Goal: Task Accomplishment & Management: Use online tool/utility

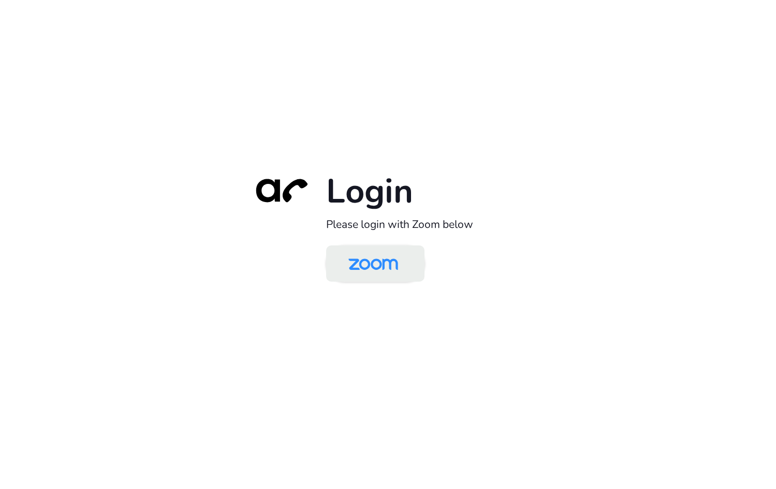
click at [380, 268] on img at bounding box center [373, 265] width 71 height 34
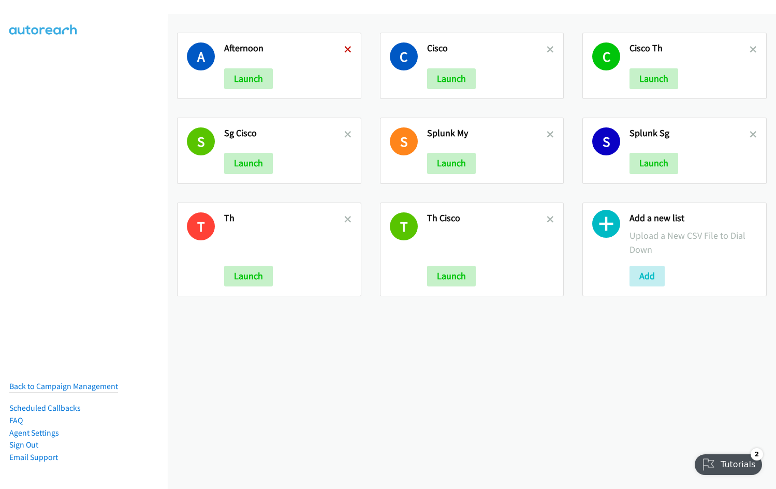
click at [347, 49] on icon at bounding box center [347, 50] width 7 height 7
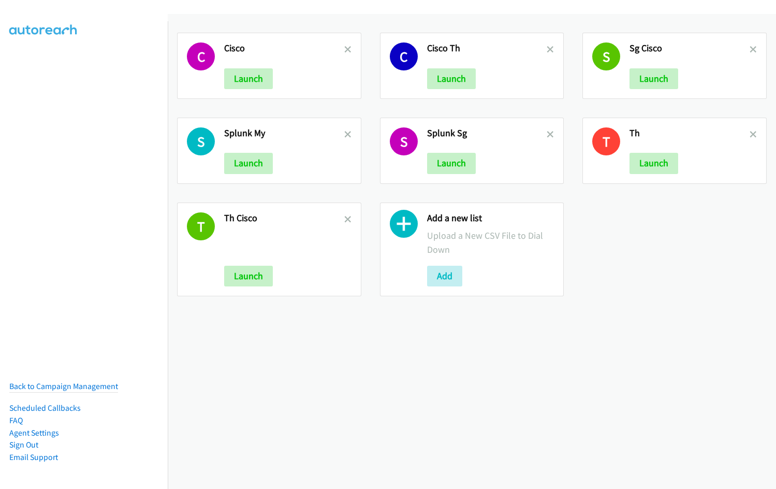
click at [347, 49] on icon at bounding box center [347, 50] width 7 height 7
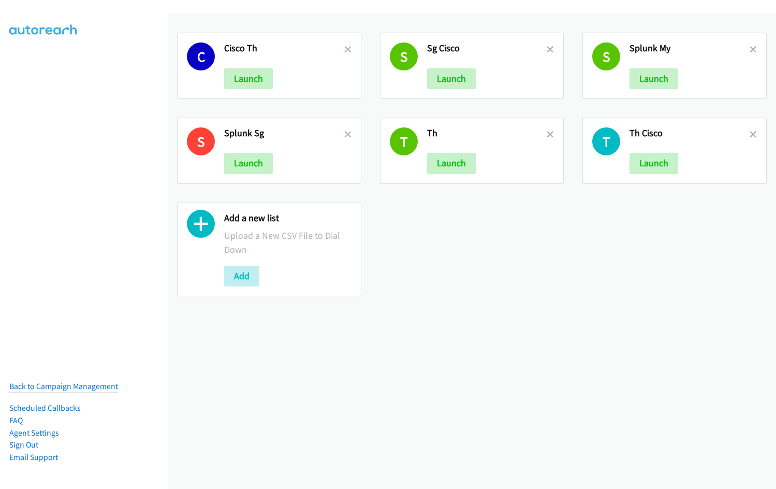
click at [347, 49] on icon at bounding box center [347, 50] width 7 height 7
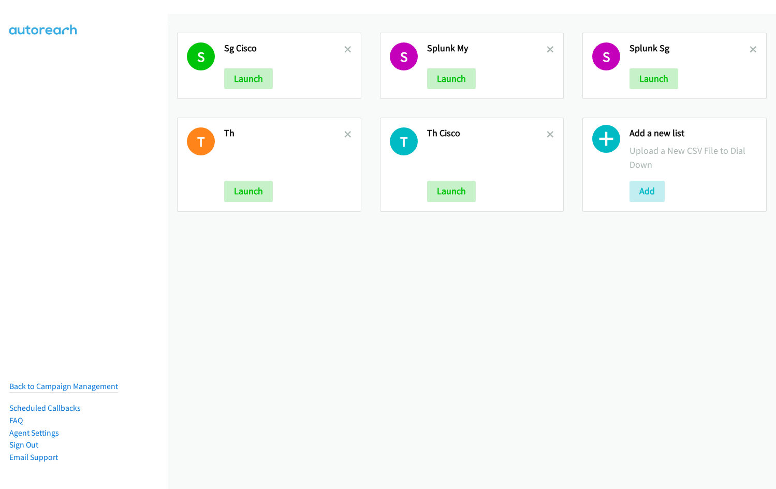
click at [347, 49] on icon at bounding box center [347, 50] width 7 height 7
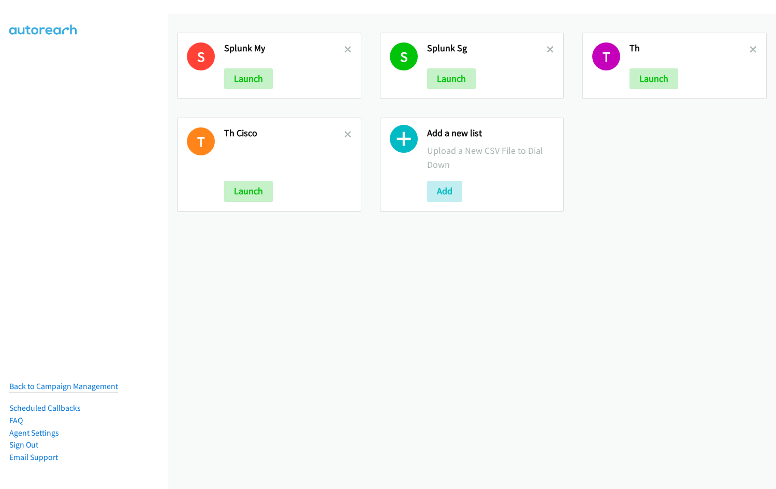
click at [347, 49] on icon at bounding box center [347, 50] width 7 height 7
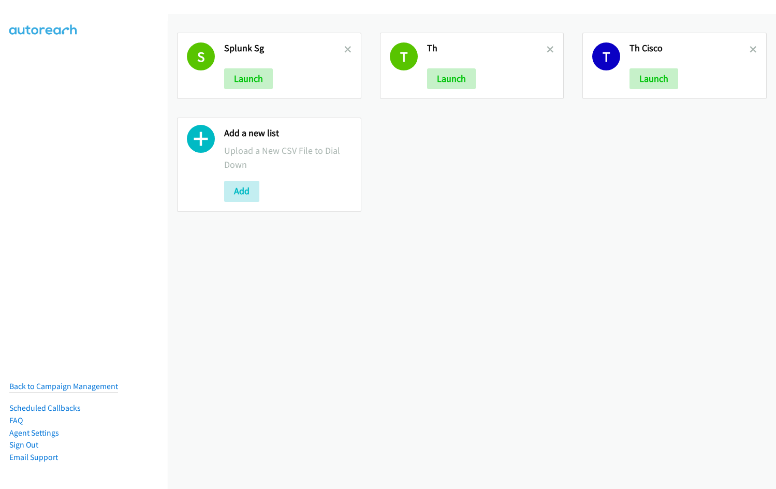
click at [344, 49] on icon at bounding box center [347, 50] width 7 height 7
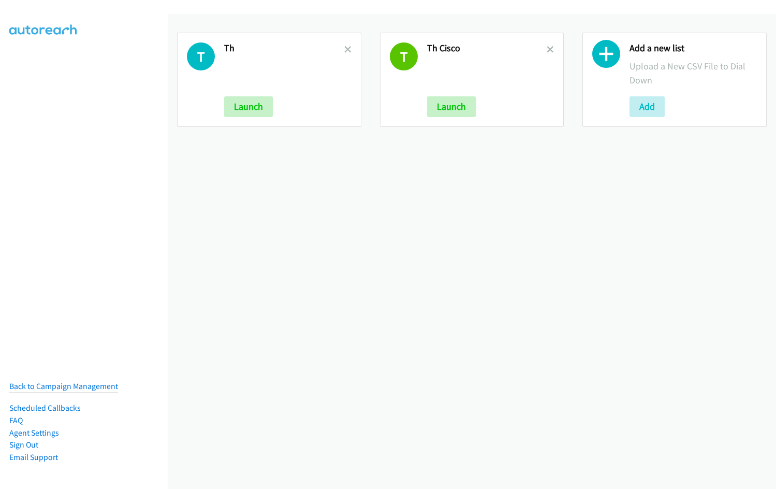
click at [344, 49] on icon at bounding box center [347, 50] width 7 height 7
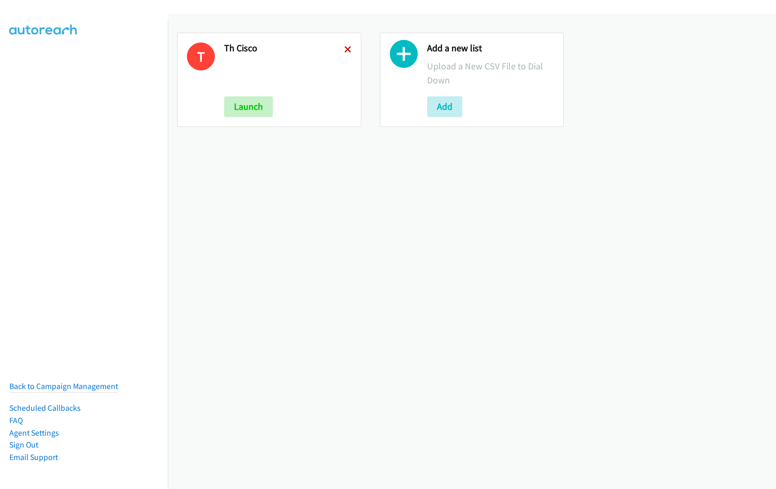
click at [344, 50] on icon at bounding box center [347, 50] width 7 height 7
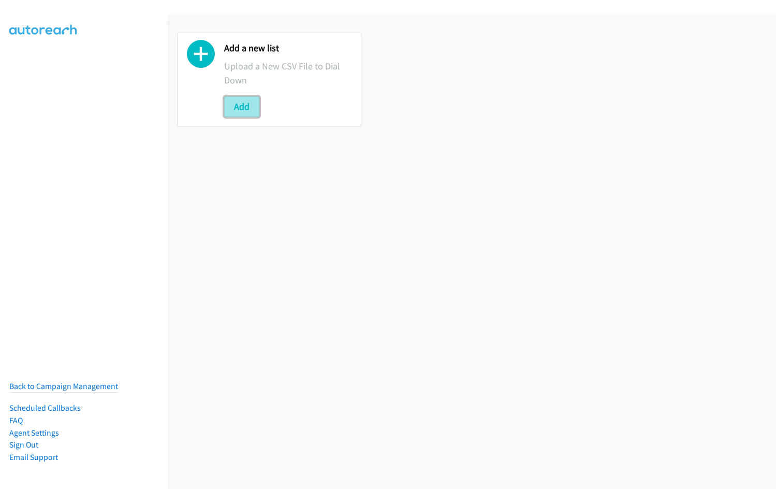
click at [235, 107] on button "Add" at bounding box center [241, 106] width 35 height 21
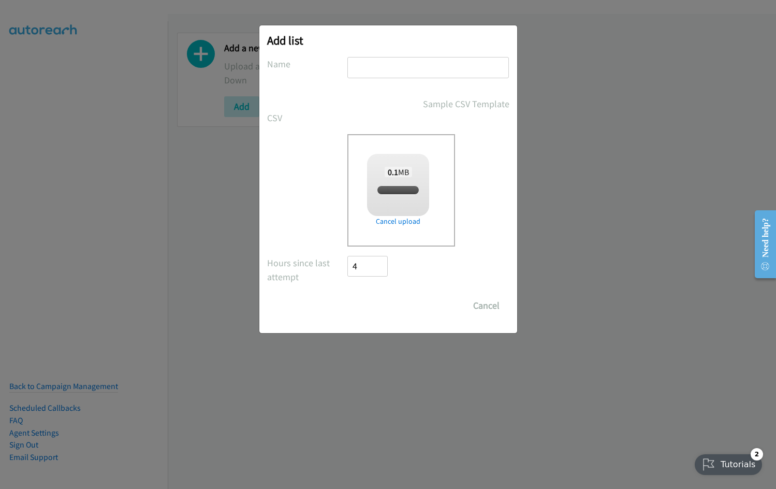
click at [387, 65] on input "text" at bounding box center [429, 67] width 162 height 21
checkbox input "true"
type input "Cisco PH WS"
click at [370, 302] on input "Save List" at bounding box center [375, 305] width 54 height 21
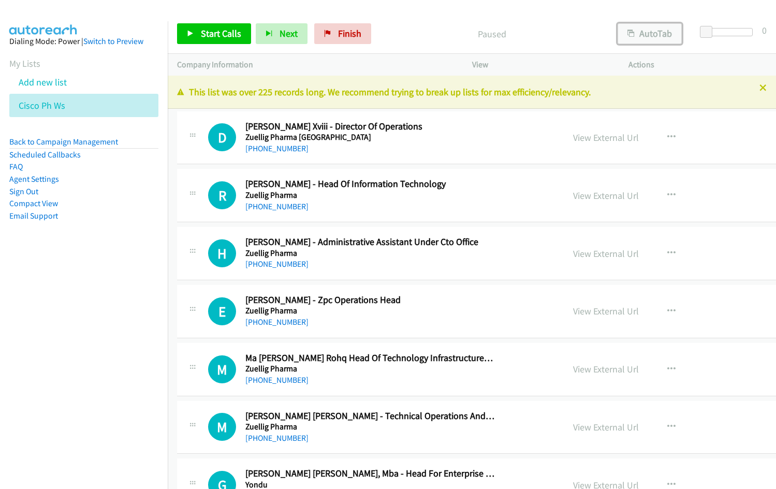
click at [647, 35] on button "AutoTab" at bounding box center [650, 33] width 64 height 21
click at [760, 88] on icon at bounding box center [763, 88] width 7 height 7
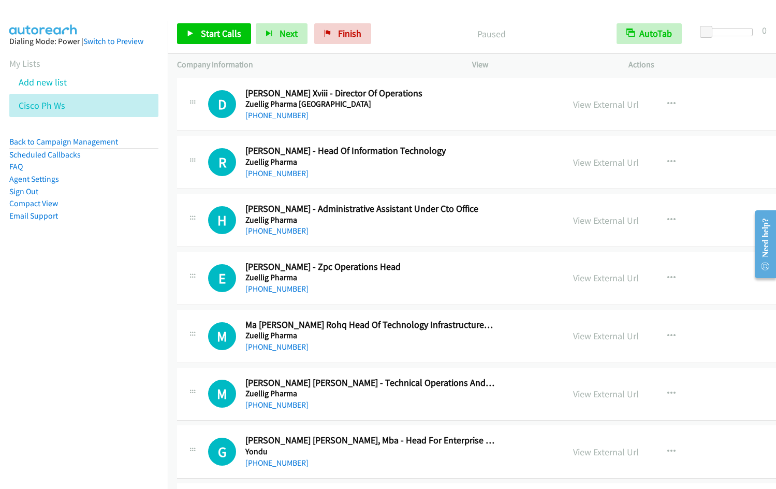
click at [75, 309] on nav "Dialing Mode: Power | Switch to Preview My Lists Add new list Cisco Ph Ws Back …" at bounding box center [84, 265] width 168 height 489
click at [100, 336] on nav "Dialing Mode: Power | Switch to Preview My Lists Add new list Cisco Ph Ws Back …" at bounding box center [84, 265] width 168 height 489
click at [205, 33] on span "Start Calls" at bounding box center [221, 33] width 40 height 12
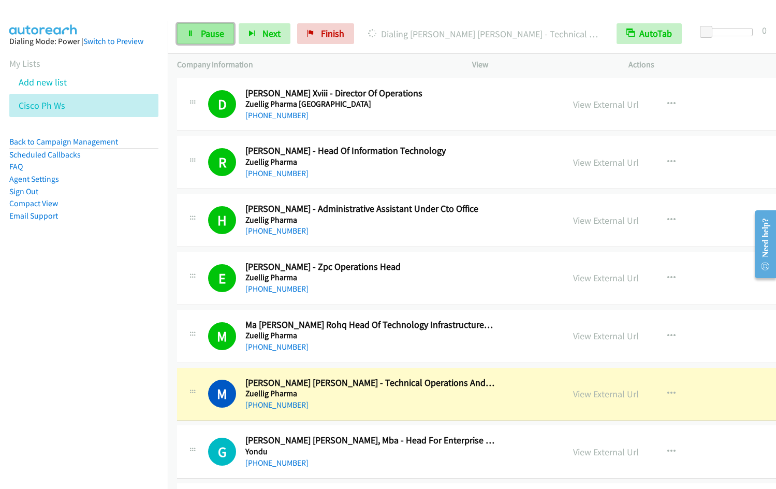
drag, startPoint x: 214, startPoint y: 32, endPoint x: 220, endPoint y: 30, distance: 6.1
click at [214, 32] on span "Pause" at bounding box center [212, 33] width 23 height 12
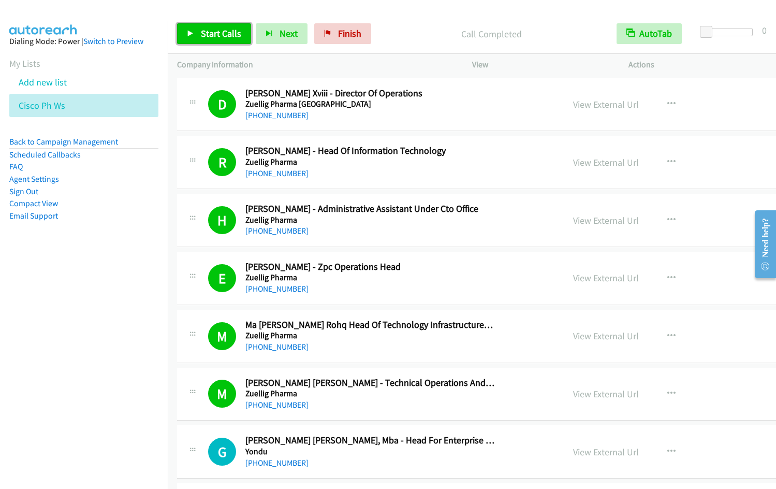
click at [201, 29] on span "Start Calls" at bounding box center [221, 33] width 40 height 12
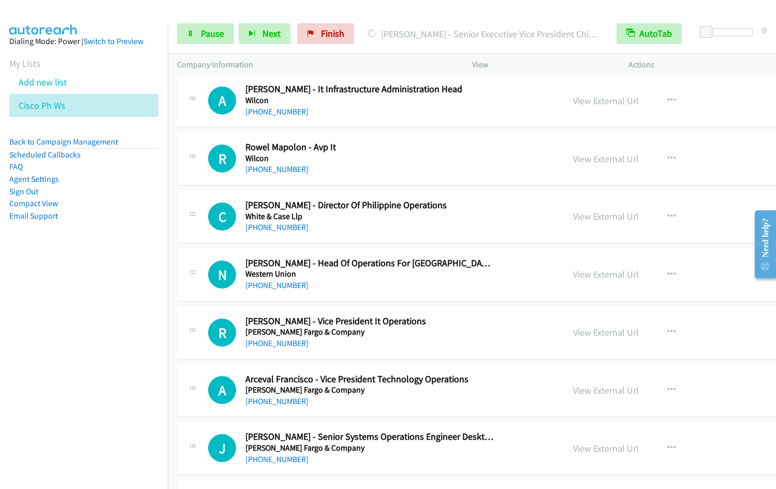
scroll to position [591, 0]
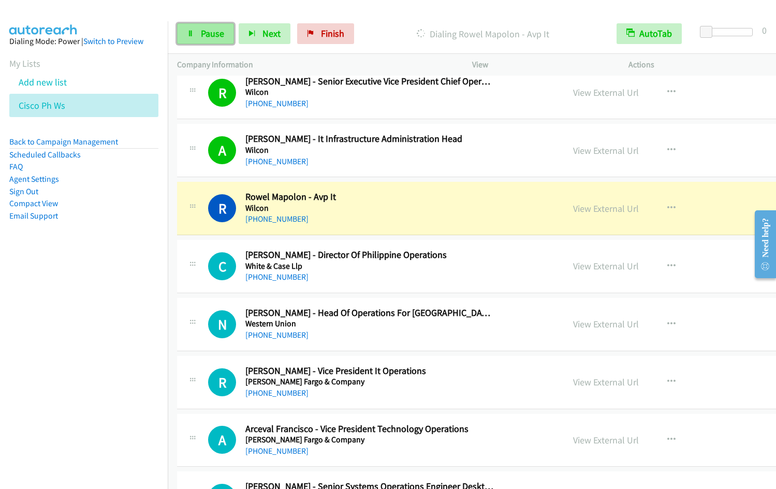
click at [218, 31] on span "Pause" at bounding box center [212, 33] width 23 height 12
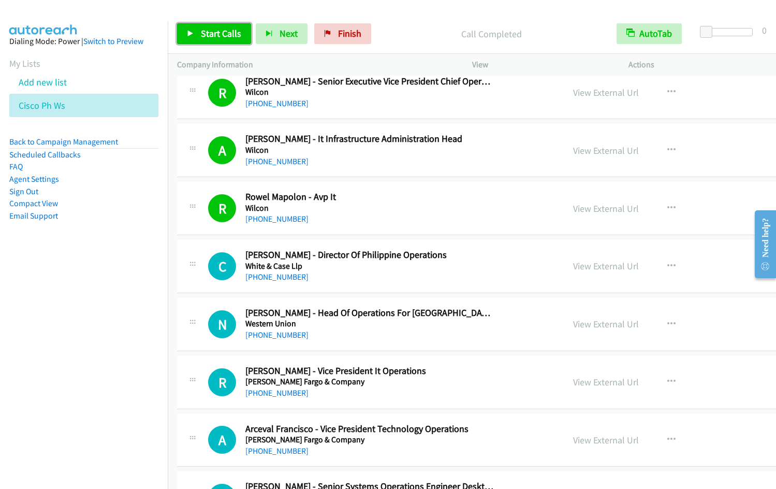
click at [199, 26] on link "Start Calls" at bounding box center [214, 33] width 74 height 21
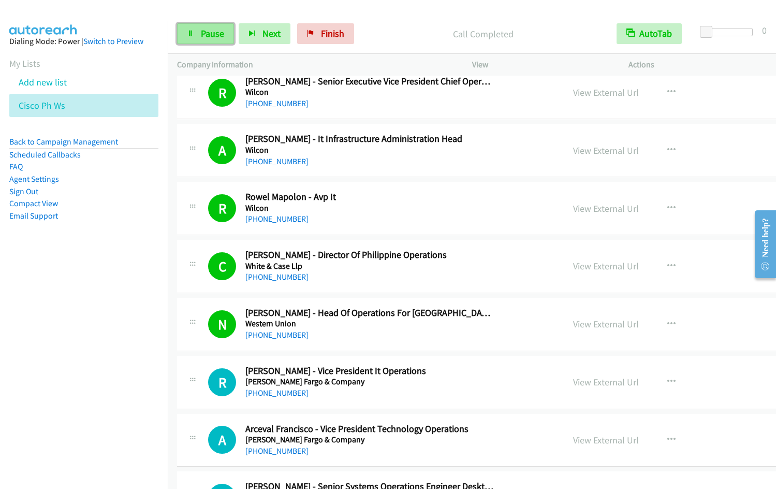
click at [190, 34] on icon at bounding box center [190, 34] width 7 height 7
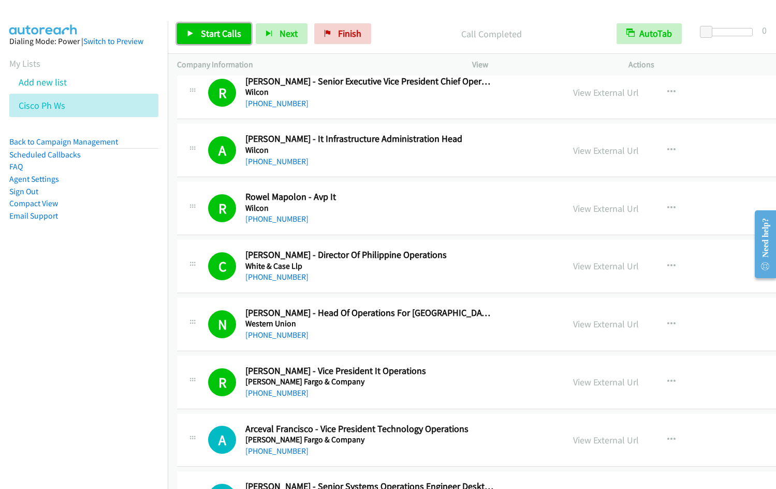
click at [202, 35] on span "Start Calls" at bounding box center [221, 33] width 40 height 12
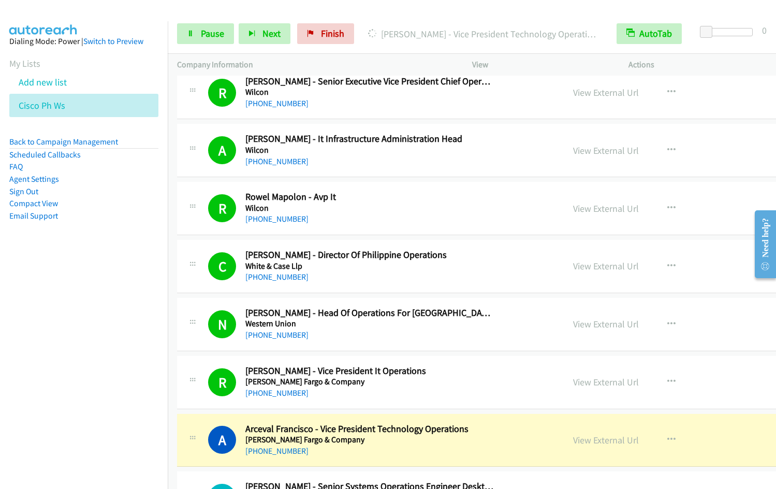
click at [73, 354] on nav "Dialing Mode: Power | Switch to Preview My Lists Add new list Cisco Ph Ws Back …" at bounding box center [84, 265] width 168 height 489
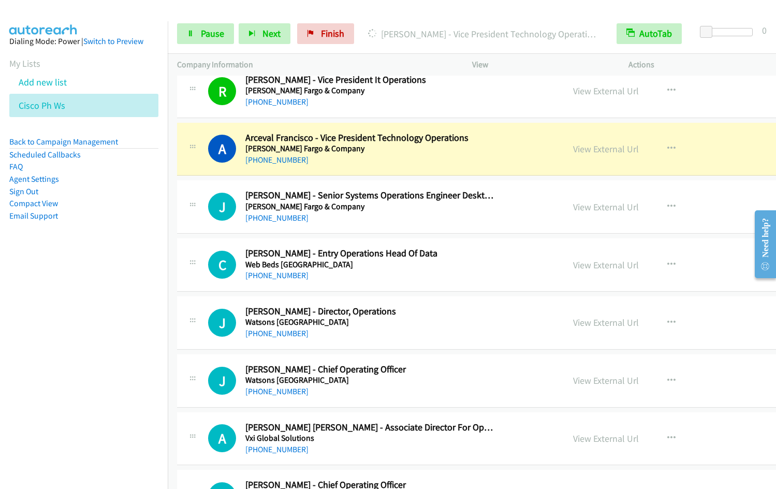
scroll to position [927, 0]
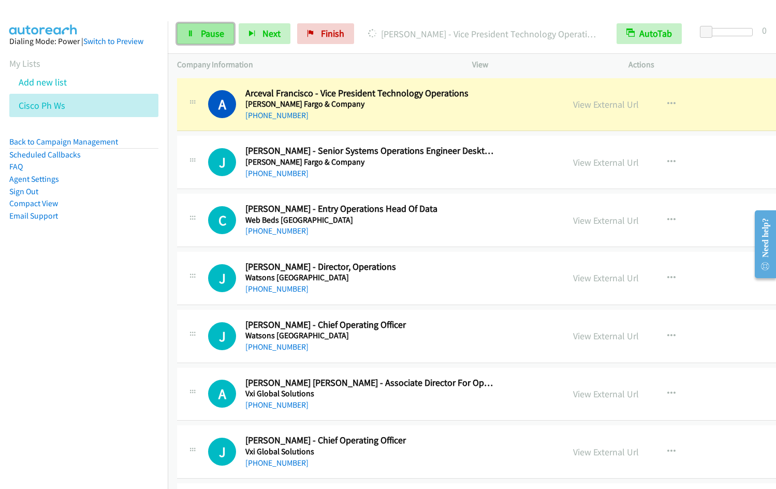
click at [206, 38] on span "Pause" at bounding box center [212, 33] width 23 height 12
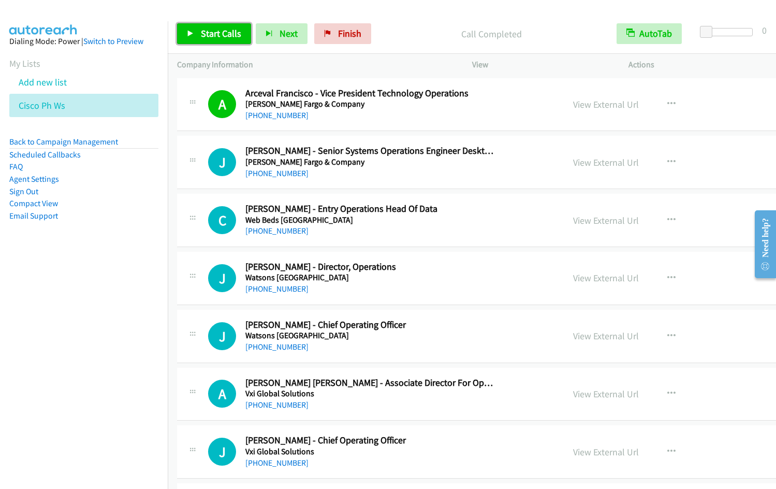
click at [216, 35] on span "Start Calls" at bounding box center [221, 33] width 40 height 12
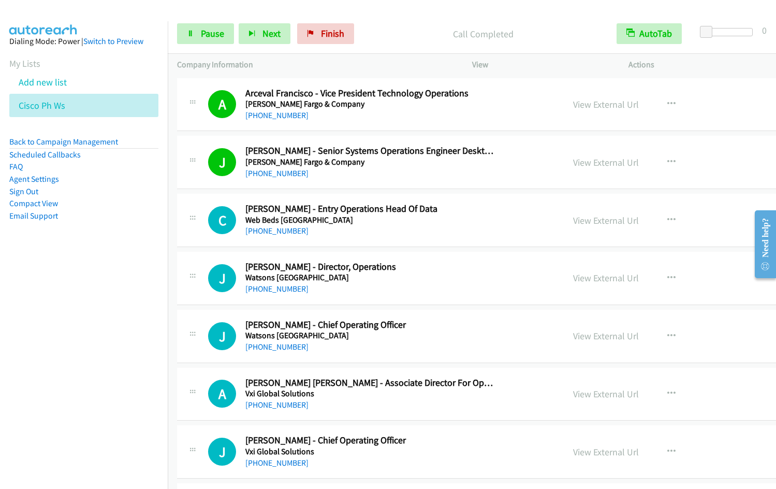
click at [74, 289] on nav "Dialing Mode: Power | Switch to Preview My Lists Add new list Cisco Ph Ws Back …" at bounding box center [84, 265] width 168 height 489
drag, startPoint x: 204, startPoint y: 40, endPoint x: 401, endPoint y: 0, distance: 200.8
click at [204, 40] on link "Pause" at bounding box center [205, 33] width 57 height 21
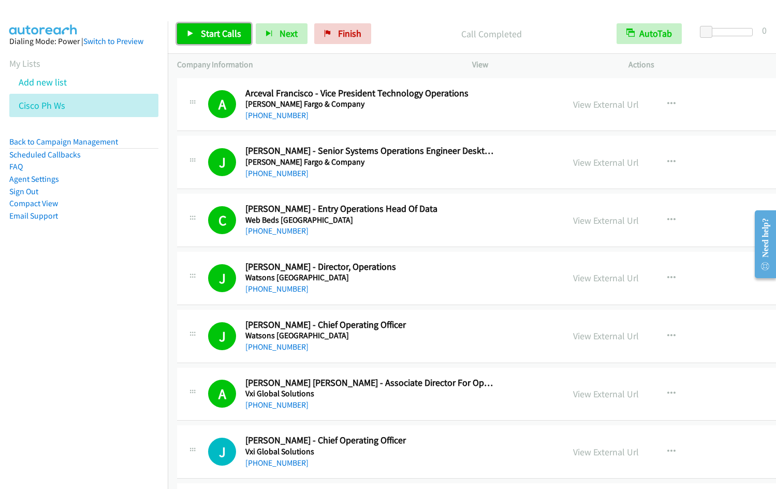
click at [205, 38] on span "Start Calls" at bounding box center [221, 33] width 40 height 12
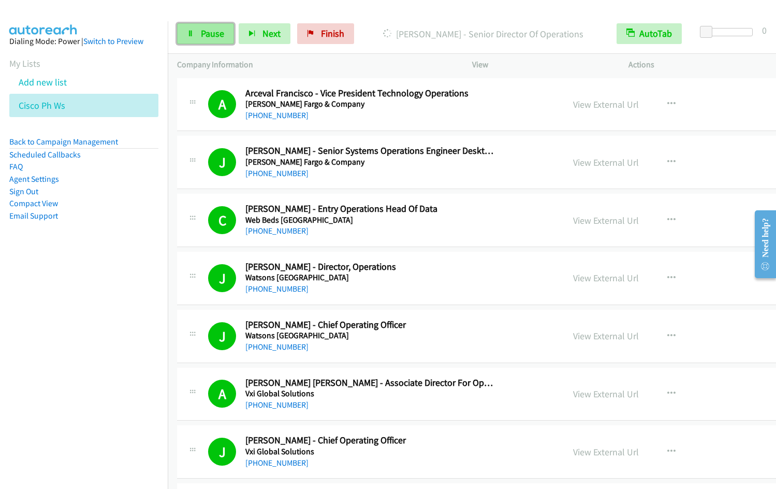
click at [209, 30] on span "Pause" at bounding box center [212, 33] width 23 height 12
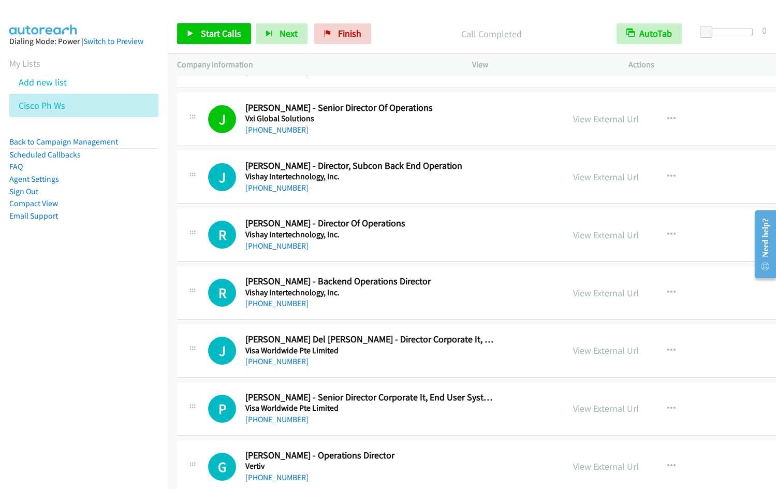
scroll to position [1450, 0]
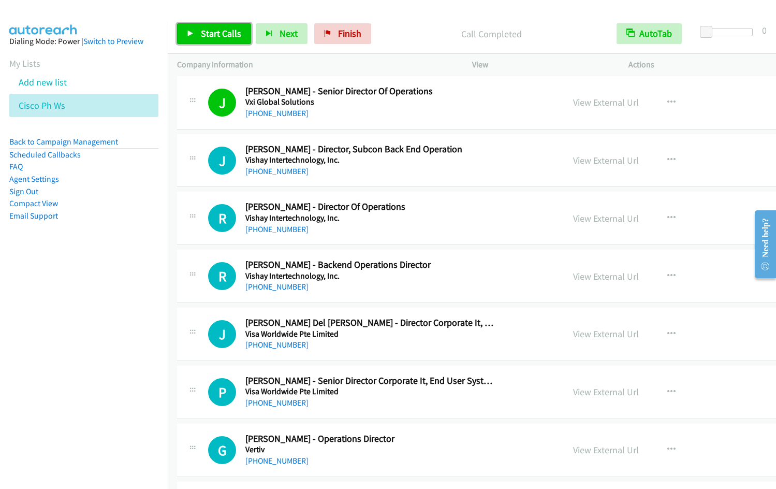
click at [215, 33] on span "Start Calls" at bounding box center [221, 33] width 40 height 12
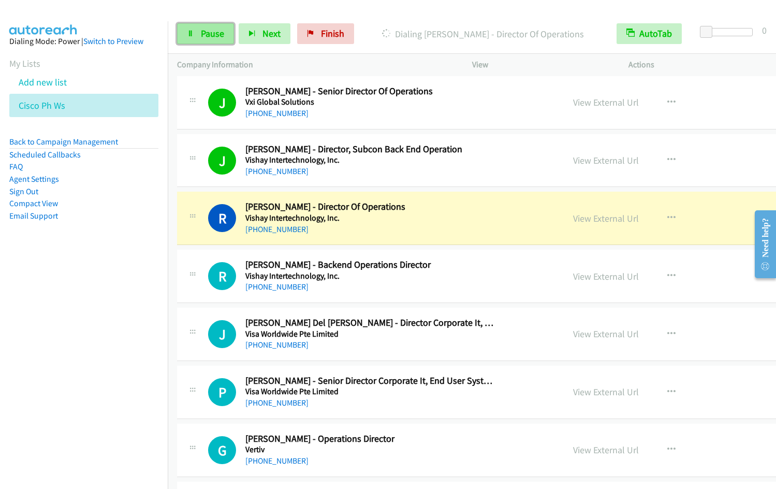
click at [211, 26] on link "Pause" at bounding box center [205, 33] width 57 height 21
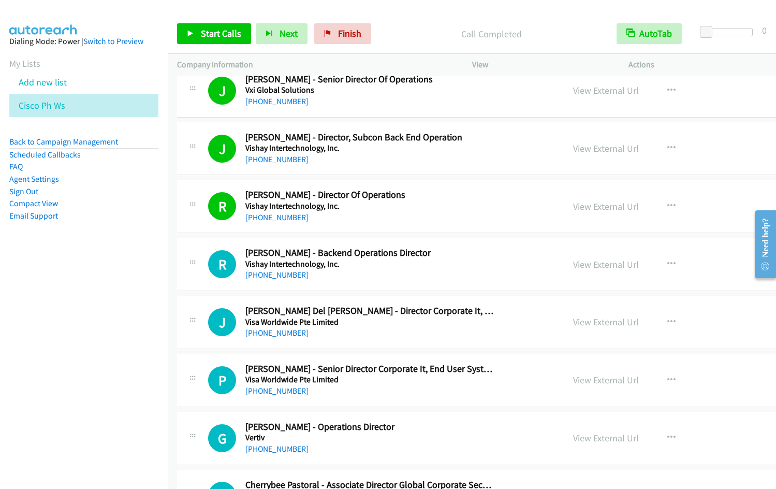
scroll to position [1470, 0]
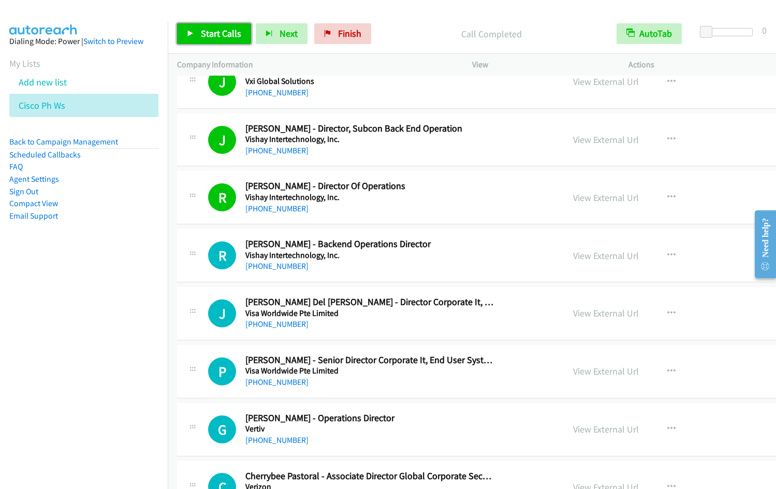
click at [203, 41] on link "Start Calls" at bounding box center [214, 33] width 74 height 21
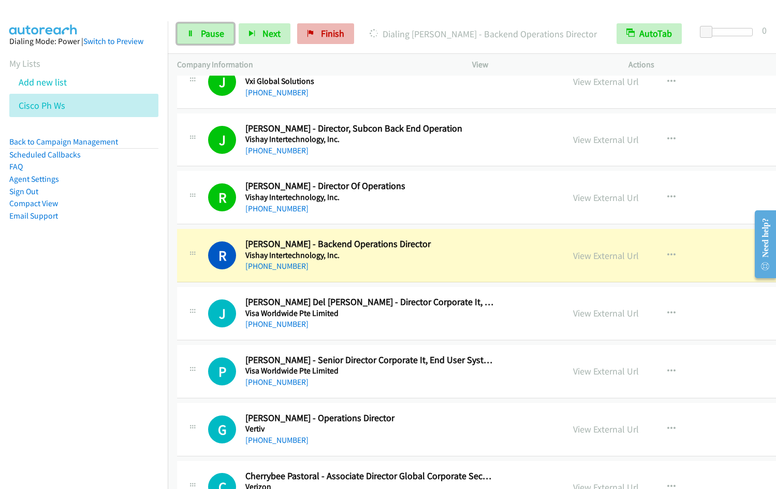
drag, startPoint x: 203, startPoint y: 35, endPoint x: 315, endPoint y: 35, distance: 111.9
click at [203, 35] on span "Pause" at bounding box center [212, 33] width 23 height 12
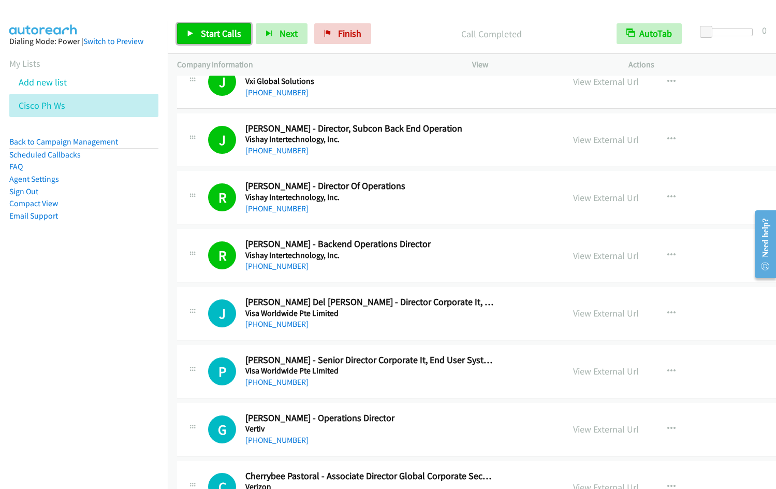
click at [201, 34] on span "Start Calls" at bounding box center [221, 33] width 40 height 12
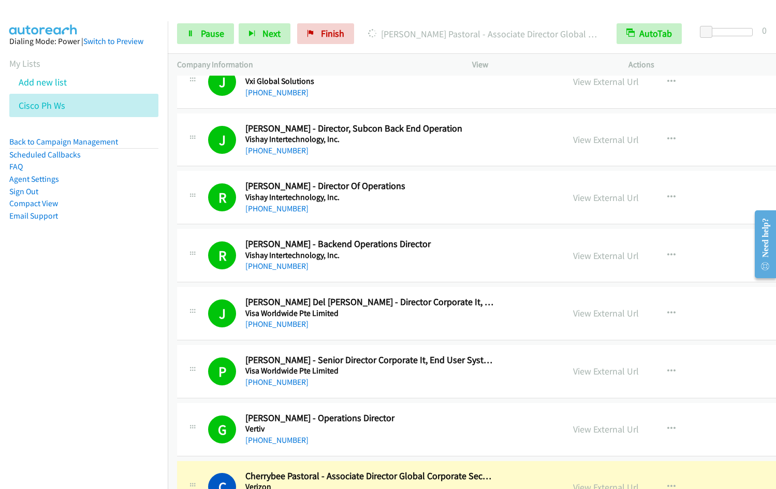
drag, startPoint x: 56, startPoint y: 334, endPoint x: 491, endPoint y: 247, distance: 443.8
click at [58, 333] on nav "Dialing Mode: Power | Switch to Preview My Lists Add new list Cisco Ph Ws Back …" at bounding box center [84, 265] width 168 height 489
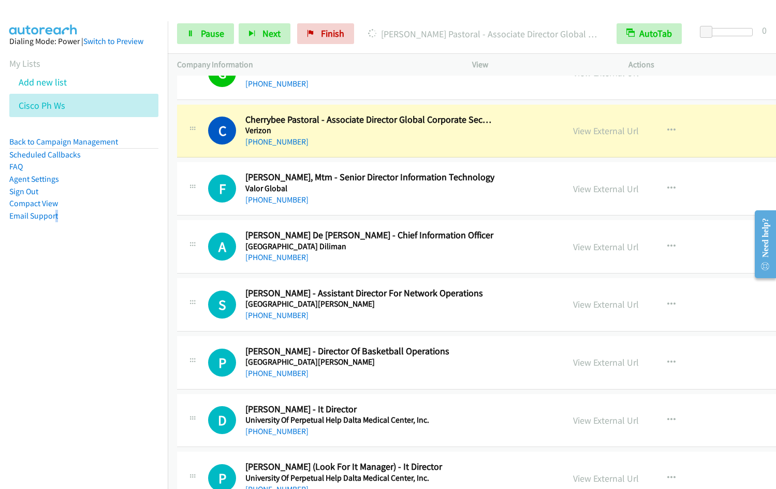
scroll to position [1847, 0]
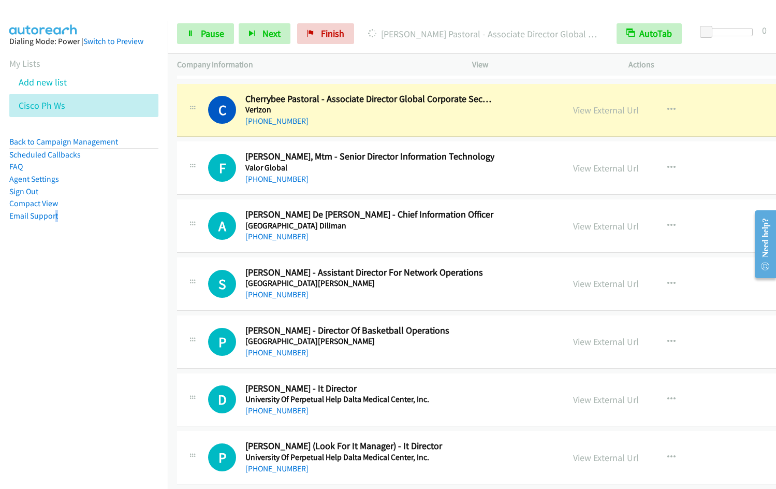
click at [96, 393] on nav "Dialing Mode: Power | Switch to Preview My Lists Add new list Cisco Ph Ws Back …" at bounding box center [84, 265] width 168 height 489
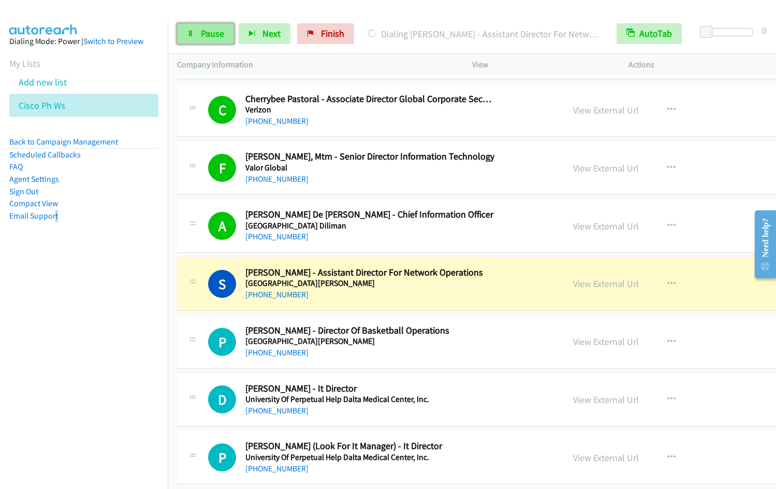
click at [201, 38] on span "Pause" at bounding box center [212, 33] width 23 height 12
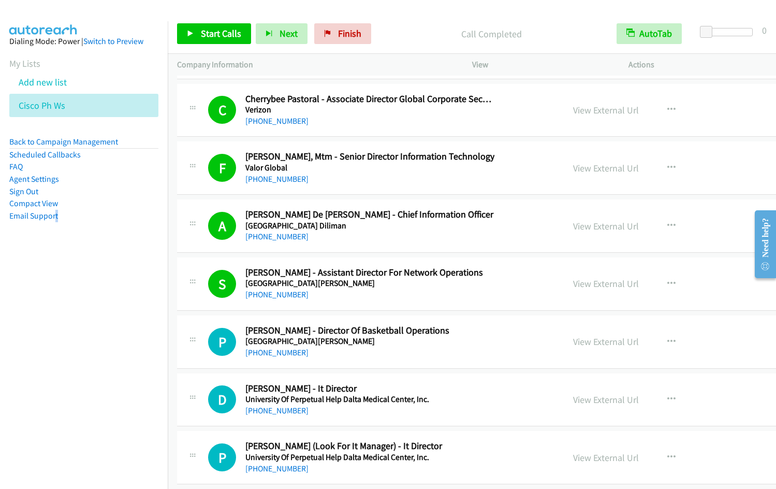
click at [96, 268] on aside "Dialing Mode: Power | Switch to Preview My Lists Add new list Cisco Ph Ws Back …" at bounding box center [84, 145] width 168 height 248
click at [199, 37] on link "Start Calls" at bounding box center [214, 33] width 74 height 21
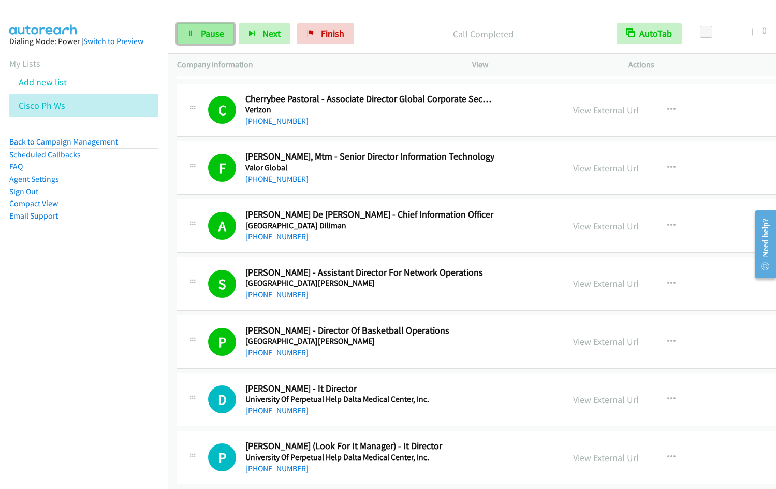
click at [198, 28] on link "Pause" at bounding box center [205, 33] width 57 height 21
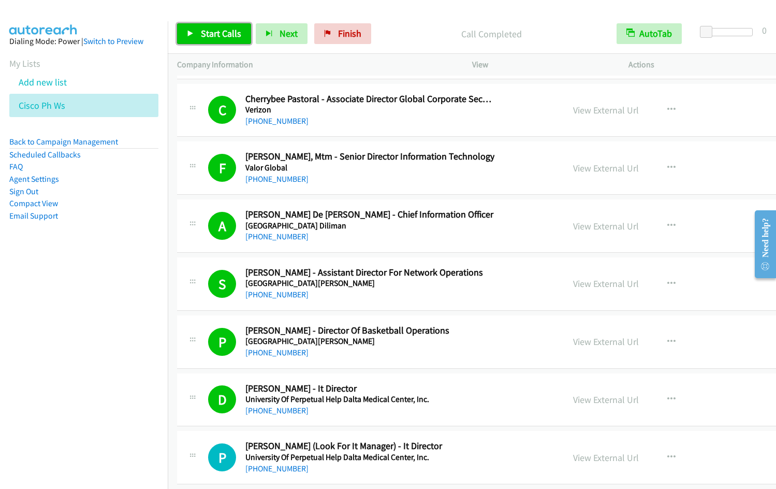
click at [201, 40] on link "Start Calls" at bounding box center [214, 33] width 74 height 21
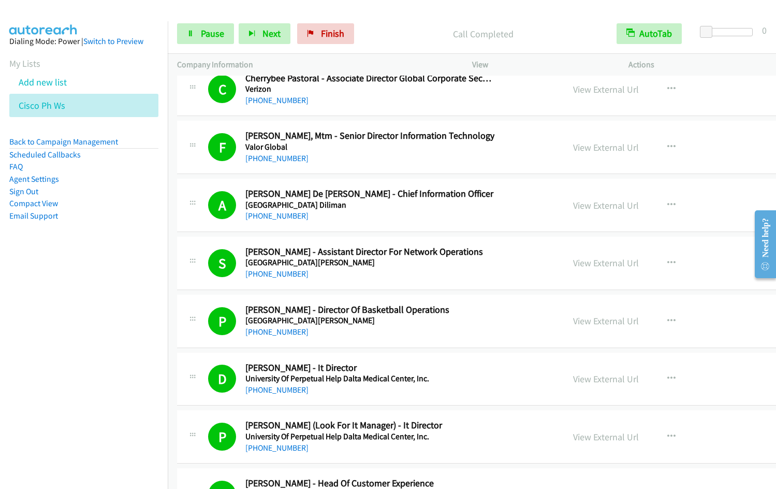
scroll to position [2223, 0]
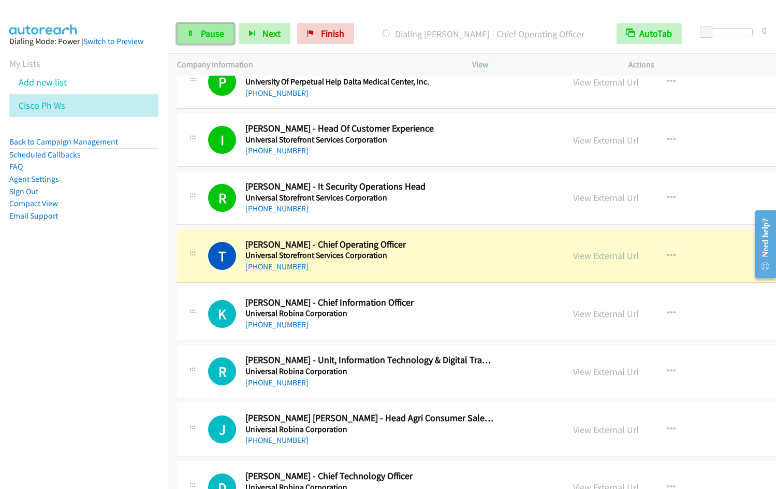
click at [210, 33] on span "Pause" at bounding box center [212, 33] width 23 height 12
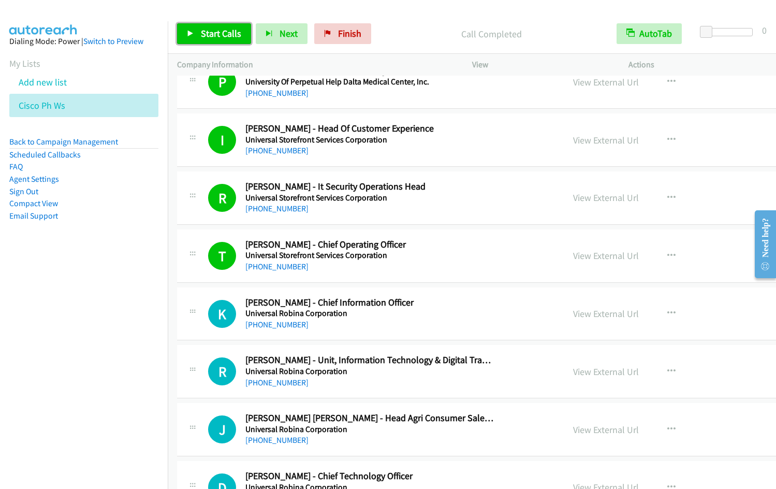
click at [206, 31] on span "Start Calls" at bounding box center [221, 33] width 40 height 12
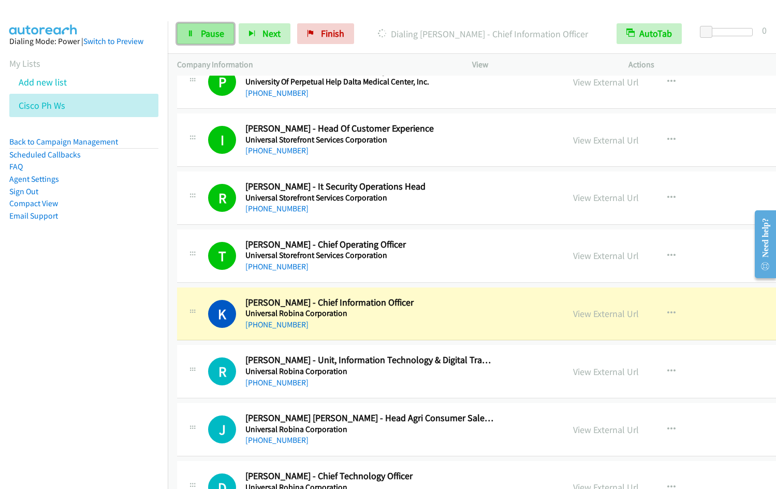
click at [214, 37] on span "Pause" at bounding box center [212, 33] width 23 height 12
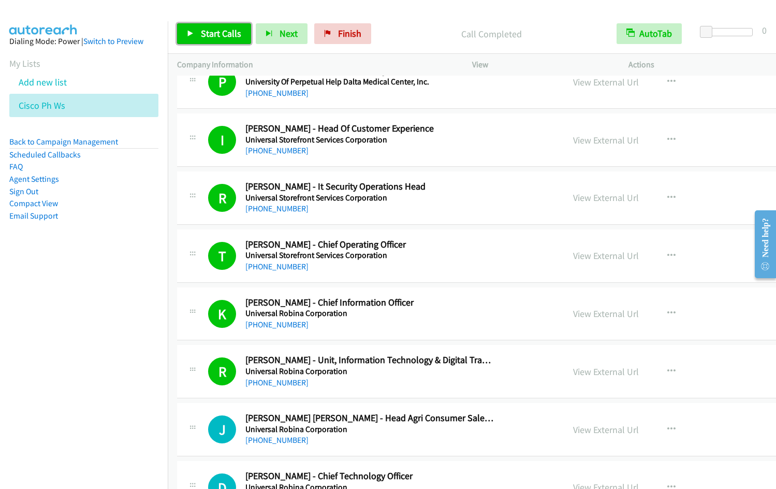
click at [195, 34] on link "Start Calls" at bounding box center [214, 33] width 74 height 21
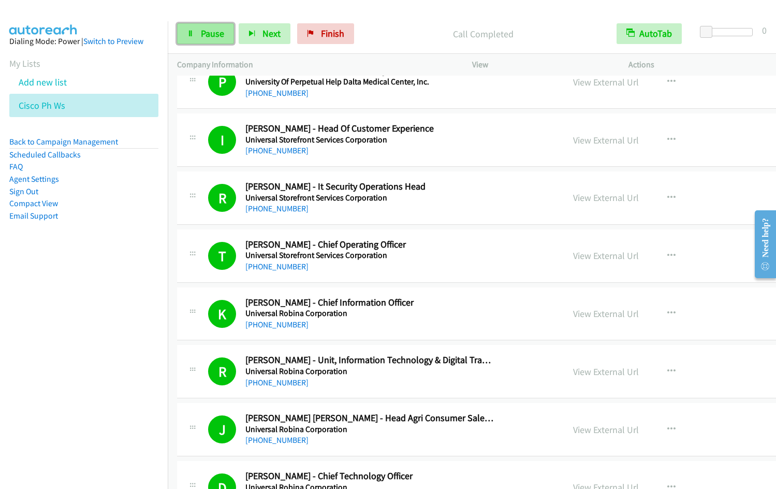
click at [210, 36] on span "Pause" at bounding box center [212, 33] width 23 height 12
drag, startPoint x: 452, startPoint y: 12, endPoint x: 452, endPoint y: 3, distance: 9.3
click at [452, 12] on div at bounding box center [383, 20] width 767 height 40
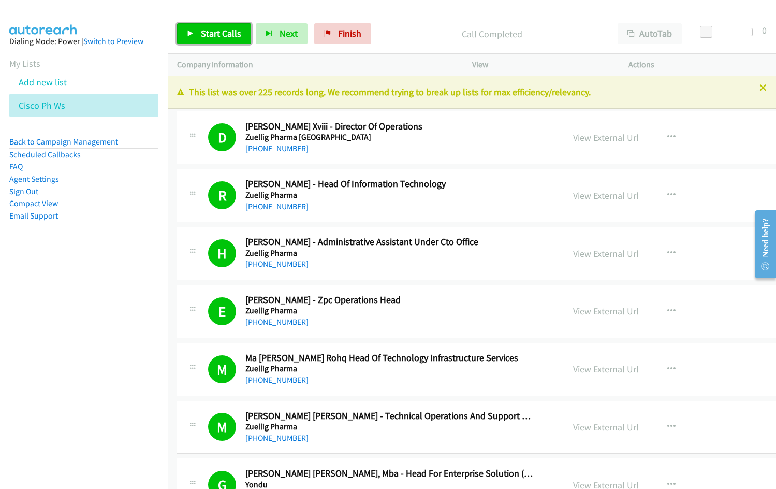
click at [211, 31] on span "Start Calls" at bounding box center [221, 33] width 40 height 12
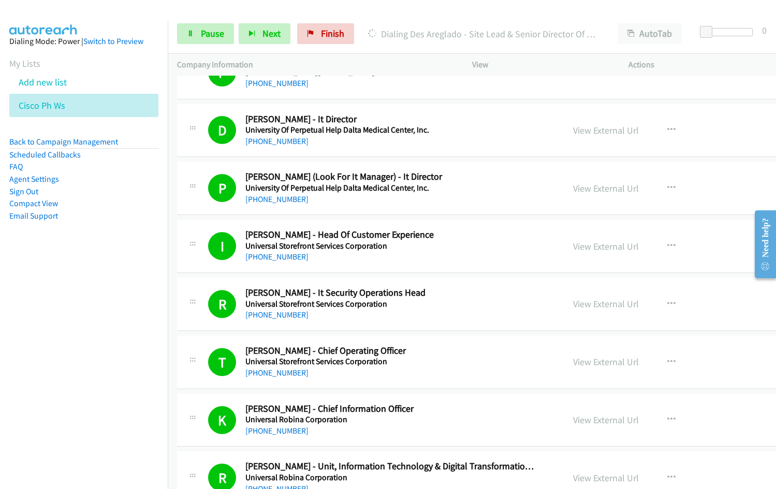
scroll to position [2505, 0]
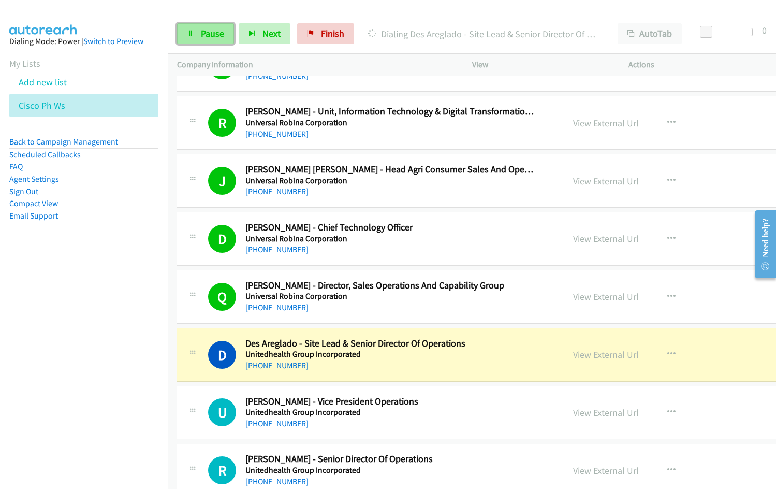
click at [196, 33] on link "Pause" at bounding box center [205, 33] width 57 height 21
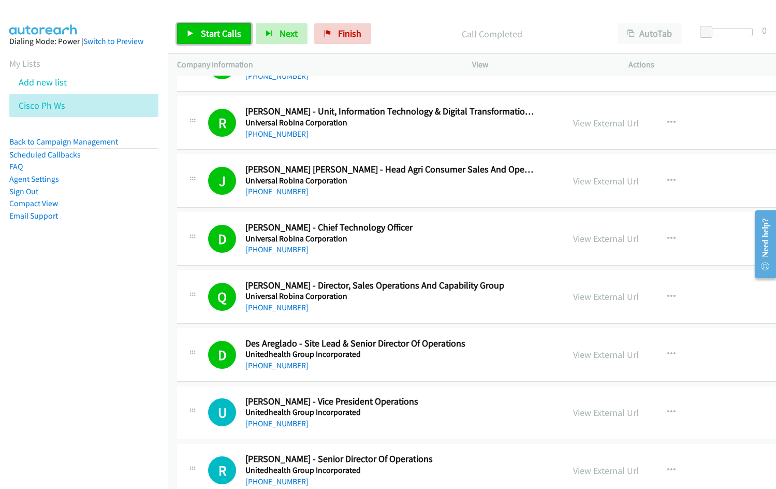
click at [203, 38] on span "Start Calls" at bounding box center [221, 33] width 40 height 12
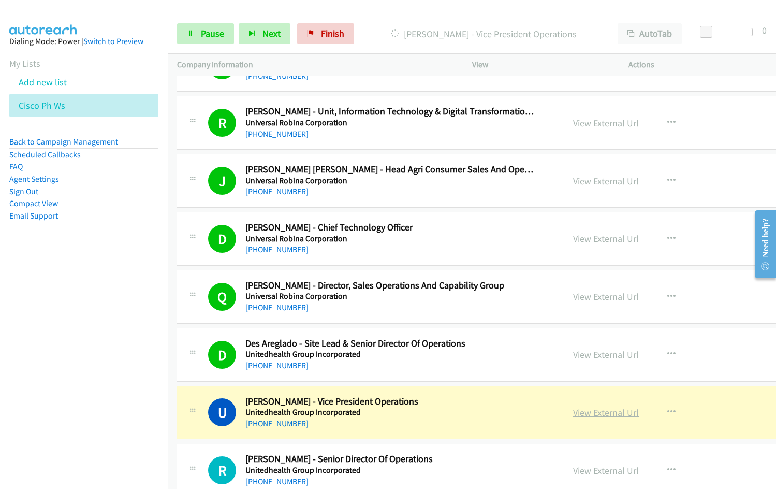
click at [573, 413] on link "View External Url" at bounding box center [606, 413] width 66 height 12
click at [202, 40] on link "Pause" at bounding box center [205, 33] width 57 height 21
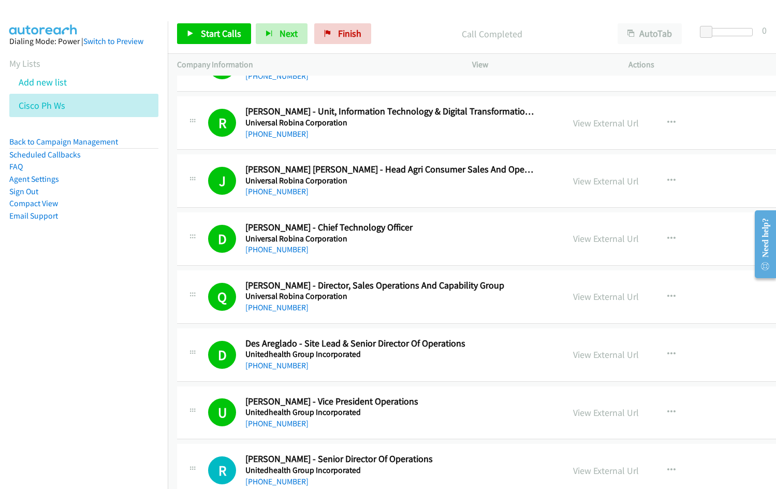
scroll to position [2859, 0]
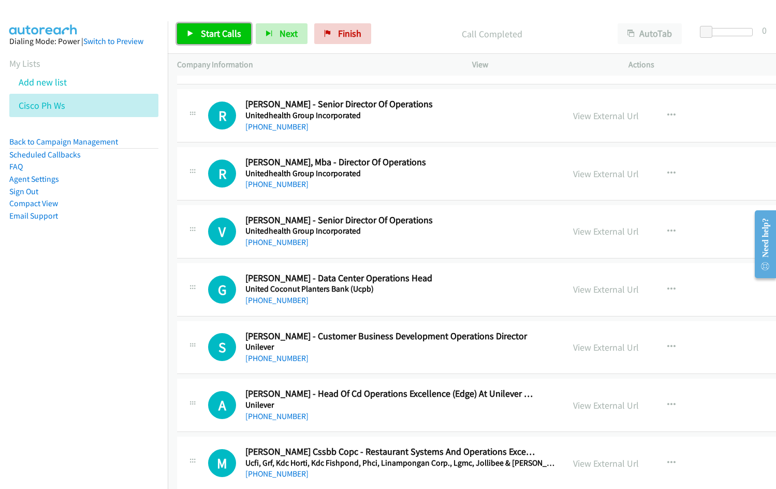
click at [210, 35] on span "Start Calls" at bounding box center [221, 33] width 40 height 12
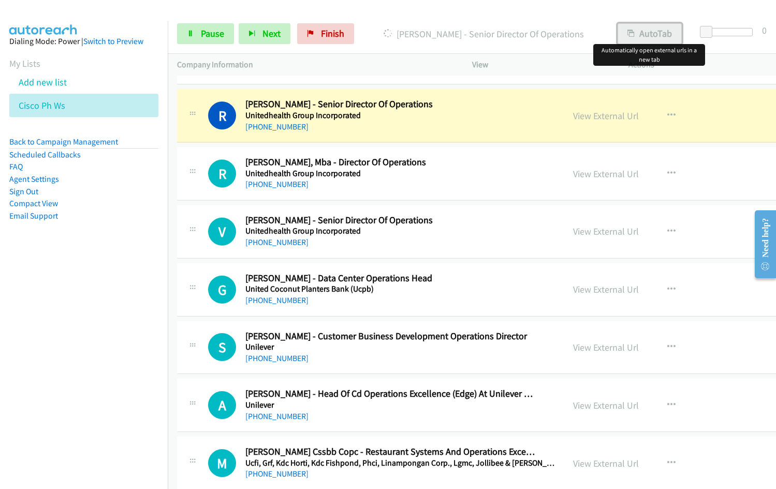
click at [653, 31] on button "AutoTab" at bounding box center [650, 33] width 64 height 21
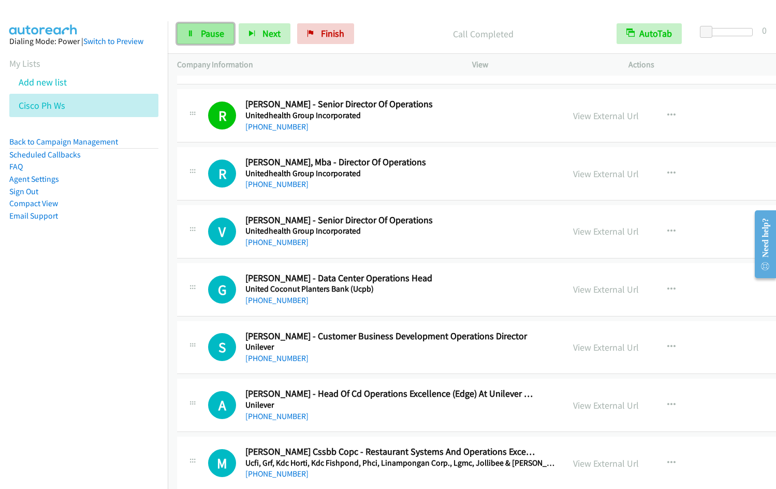
click at [205, 35] on span "Pause" at bounding box center [212, 33] width 23 height 12
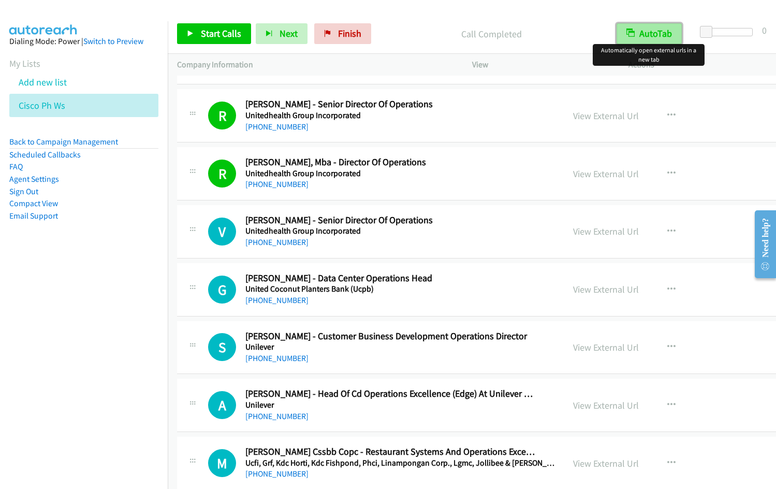
click at [640, 33] on button "AutoTab" at bounding box center [649, 33] width 65 height 21
click at [643, 34] on button "AutoTab" at bounding box center [650, 33] width 64 height 21
click at [215, 36] on span "Start Calls" at bounding box center [221, 33] width 40 height 12
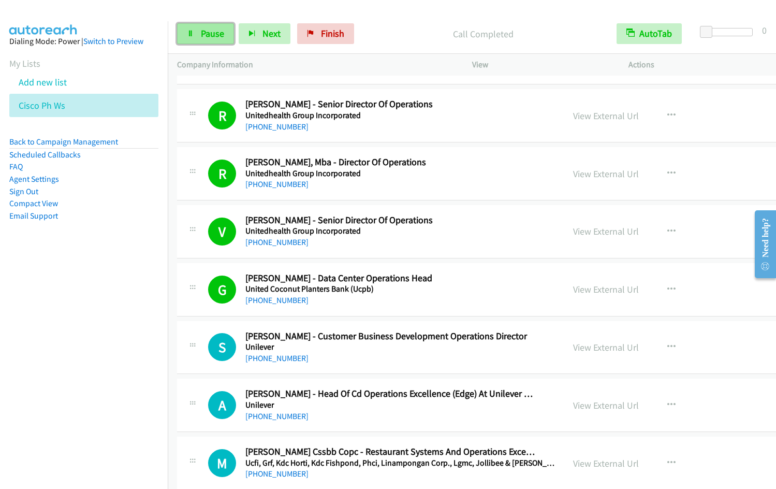
click at [207, 34] on span "Pause" at bounding box center [212, 33] width 23 height 12
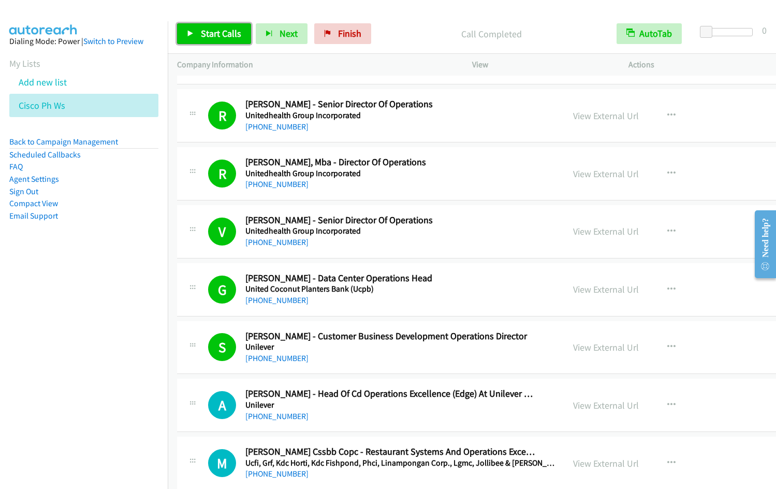
click at [196, 38] on link "Start Calls" at bounding box center [214, 33] width 74 height 21
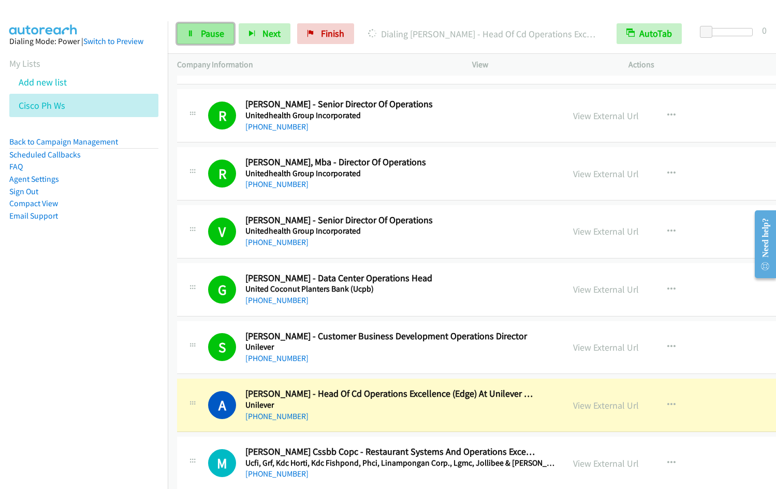
click at [201, 36] on span "Pause" at bounding box center [212, 33] width 23 height 12
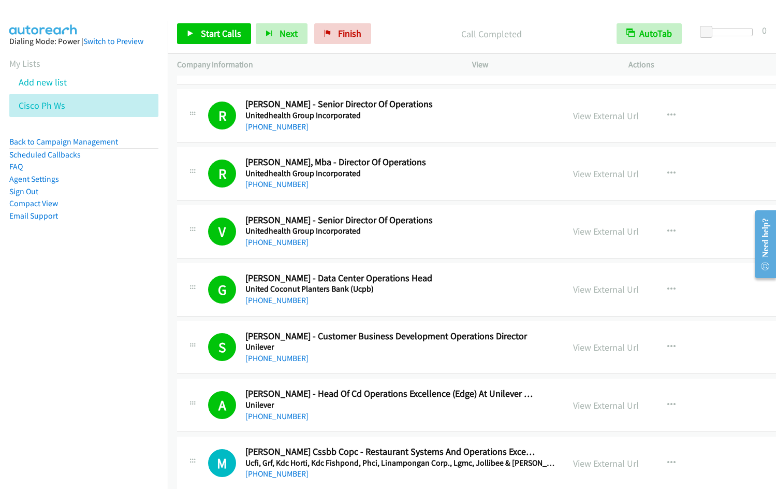
drag, startPoint x: 565, startPoint y: 402, endPoint x: 563, endPoint y: 387, distance: 15.1
click at [573, 402] on link "View External Url" at bounding box center [606, 405] width 66 height 12
click at [197, 36] on link "Start Calls" at bounding box center [214, 33] width 74 height 21
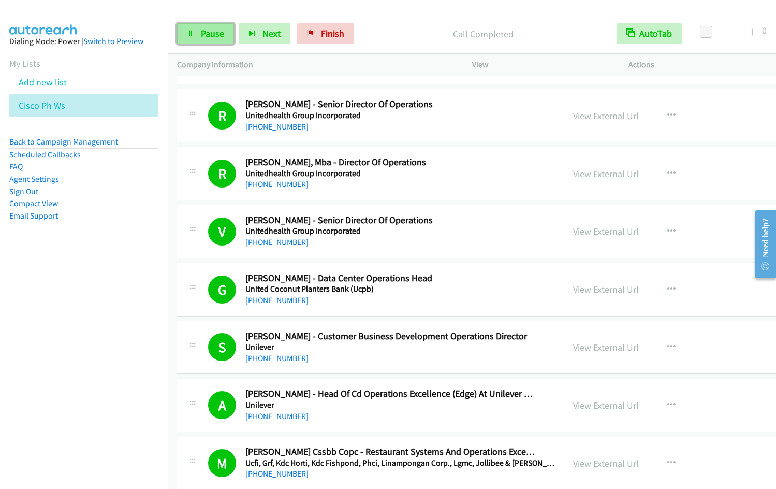
click at [193, 42] on link "Pause" at bounding box center [205, 33] width 57 height 21
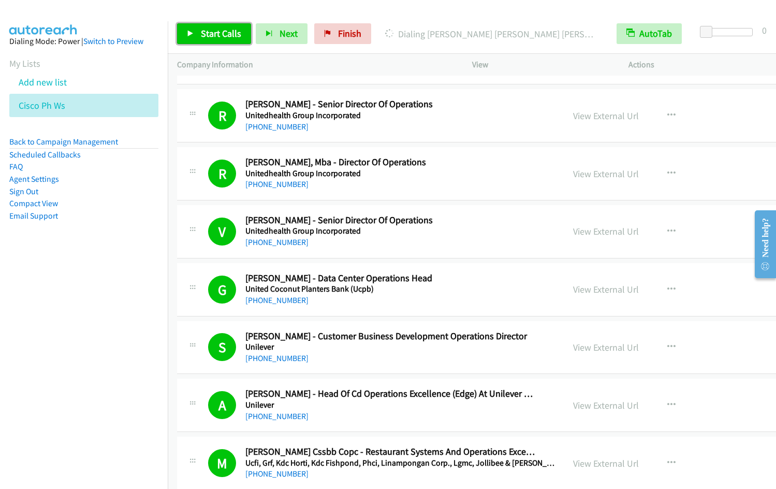
click at [203, 41] on link "Start Calls" at bounding box center [214, 33] width 74 height 21
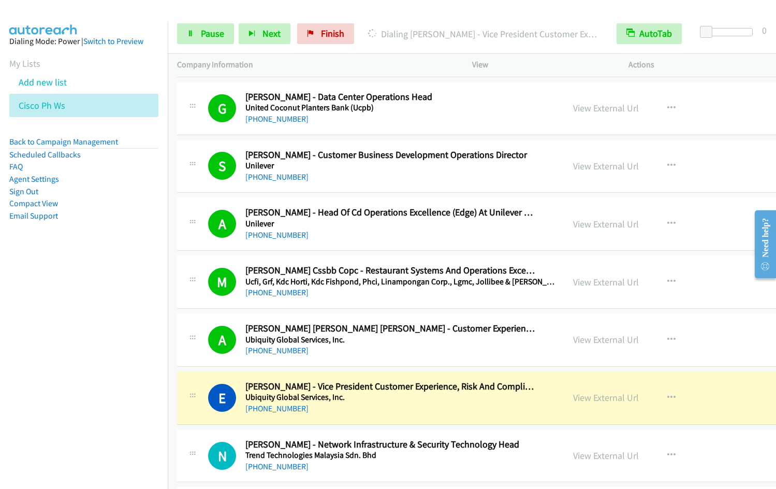
scroll to position [3129, 0]
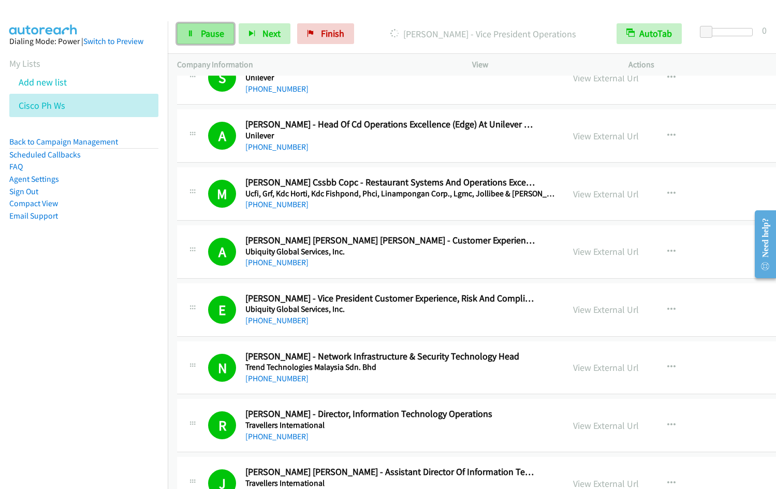
click at [198, 37] on link "Pause" at bounding box center [205, 33] width 57 height 21
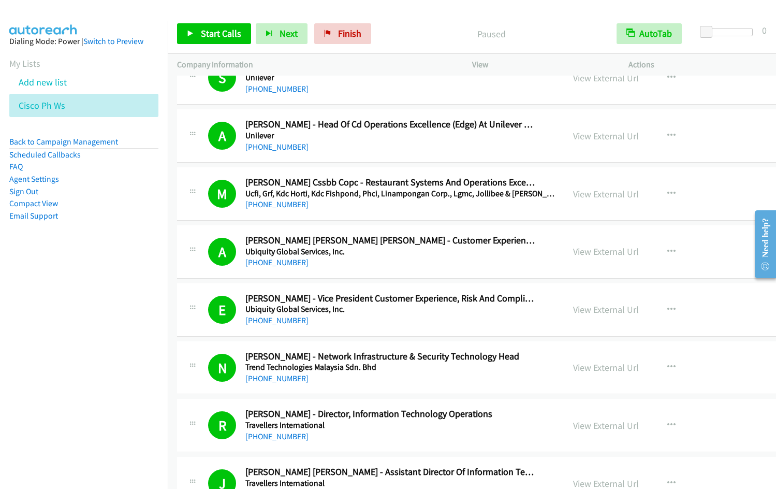
scroll to position [3484, 0]
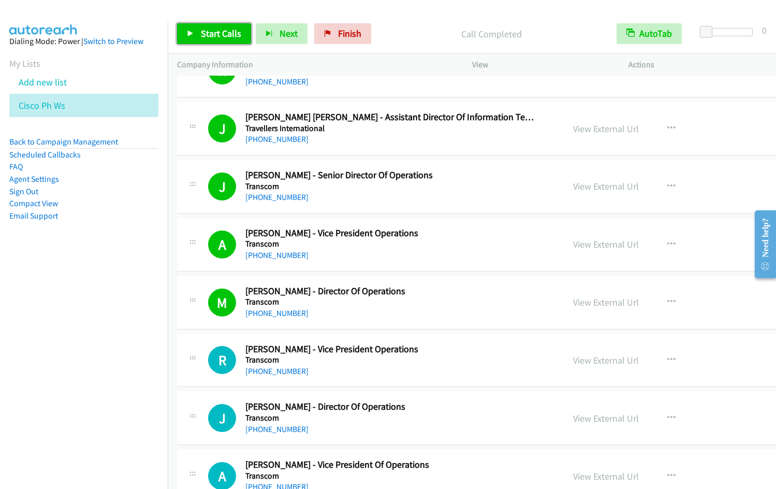
click at [207, 32] on span "Start Calls" at bounding box center [221, 33] width 40 height 12
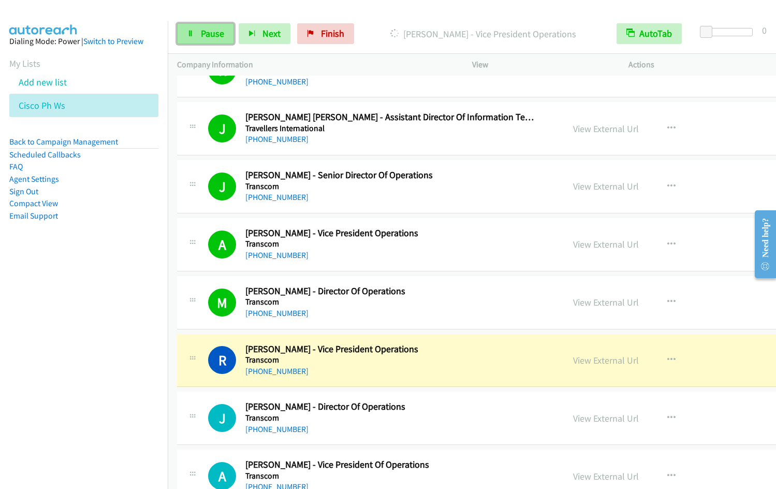
click at [193, 36] on icon at bounding box center [190, 34] width 7 height 7
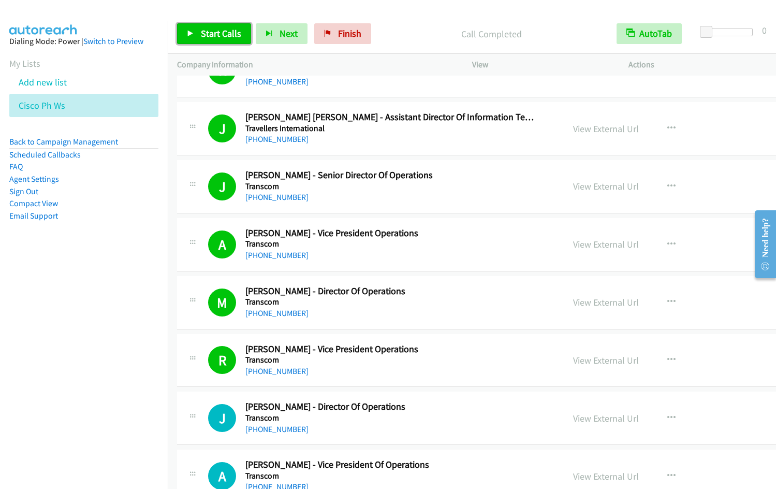
click at [221, 33] on span "Start Calls" at bounding box center [221, 33] width 40 height 12
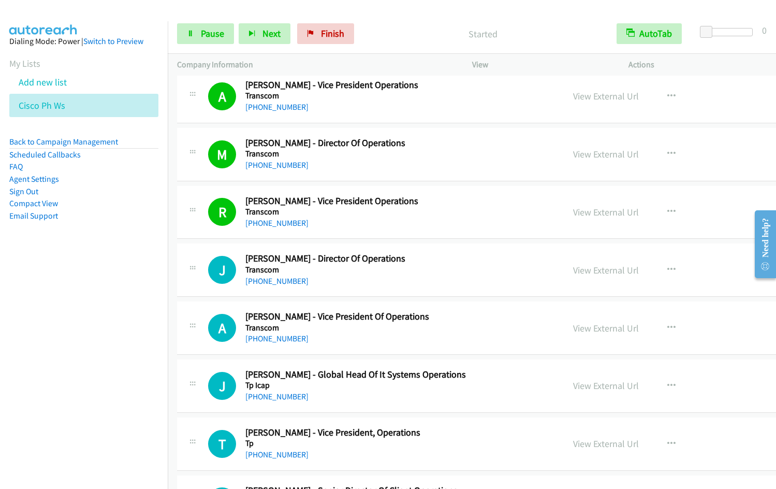
scroll to position [3665, 0]
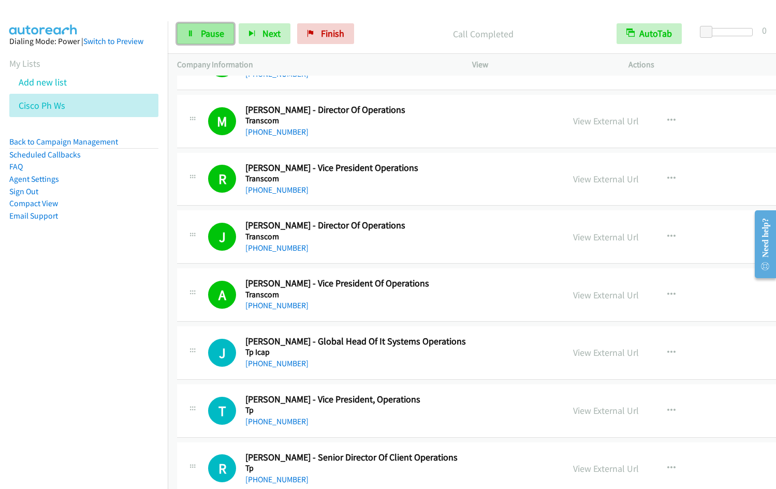
click at [208, 39] on span "Pause" at bounding box center [212, 33] width 23 height 12
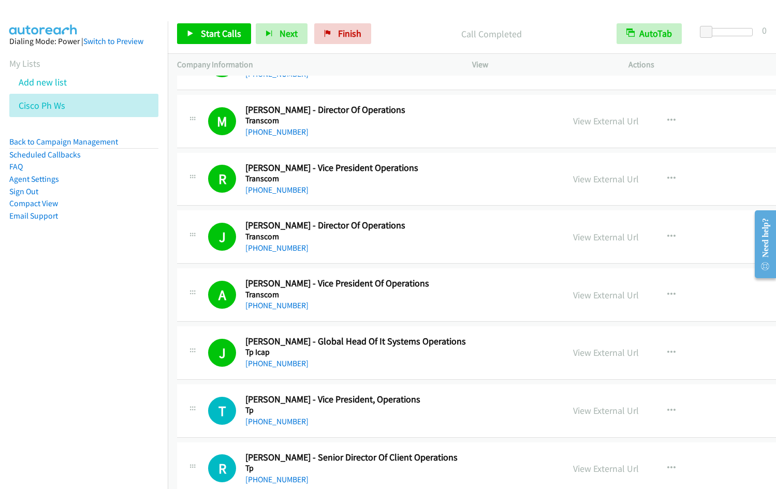
click at [256, 23] on link "Pause" at bounding box center [266, 28] width 20 height 11
click at [209, 33] on span "Start Calls" at bounding box center [221, 33] width 40 height 12
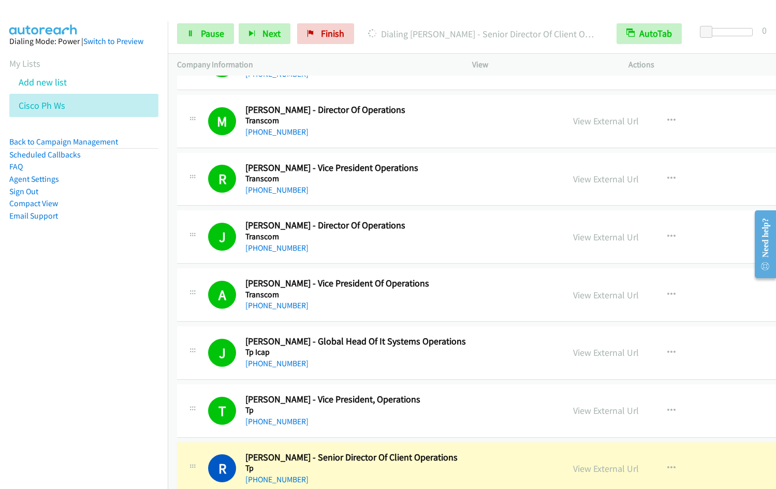
click at [124, 360] on nav "Dialing Mode: Power | Switch to Preview My Lists Add new list Cisco Ph Ws Back …" at bounding box center [84, 265] width 168 height 489
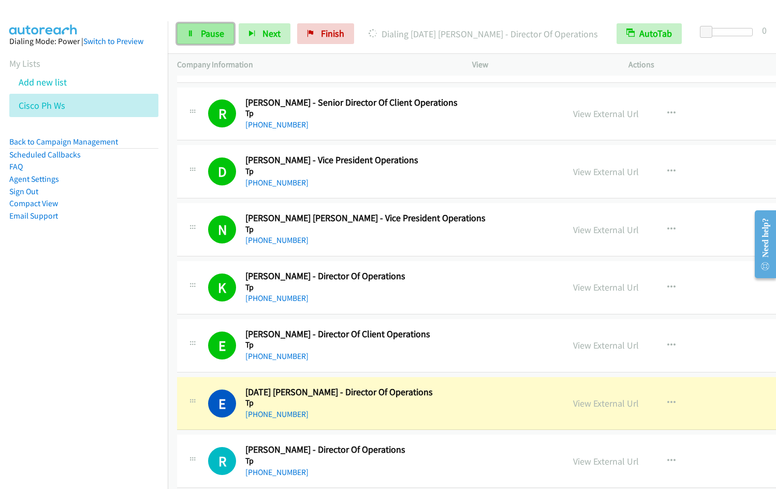
click at [209, 40] on link "Pause" at bounding box center [205, 33] width 57 height 21
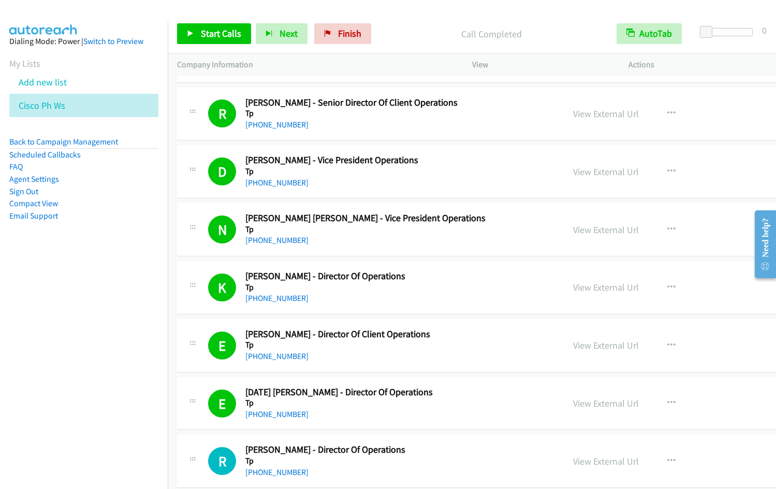
scroll to position [4374, 0]
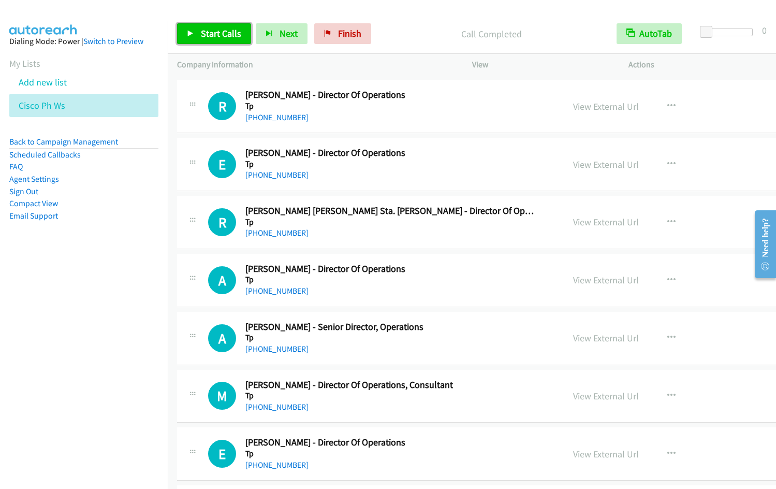
click at [221, 32] on span "Start Calls" at bounding box center [221, 33] width 40 height 12
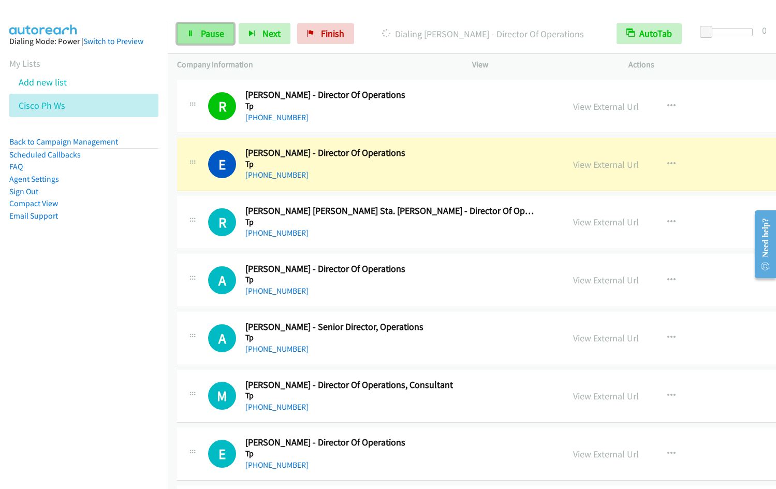
click at [215, 26] on link "Pause" at bounding box center [205, 33] width 57 height 21
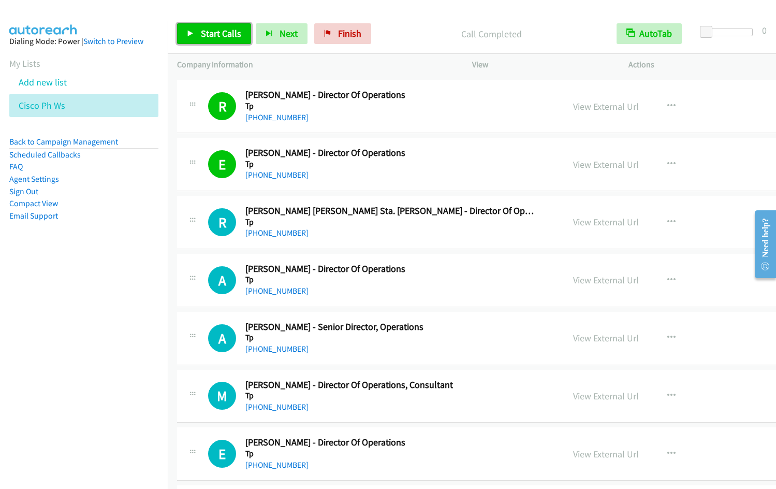
click at [208, 36] on span "Start Calls" at bounding box center [221, 33] width 40 height 12
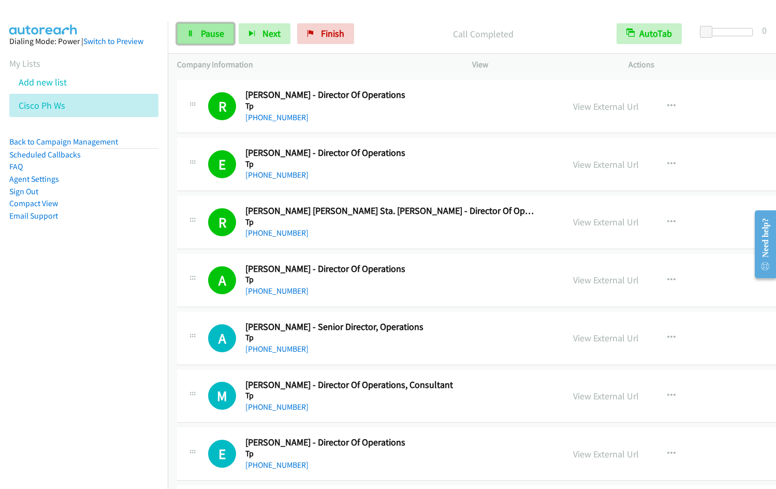
drag, startPoint x: 202, startPoint y: 35, endPoint x: 220, endPoint y: 27, distance: 19.0
click at [202, 35] on span "Pause" at bounding box center [212, 33] width 23 height 12
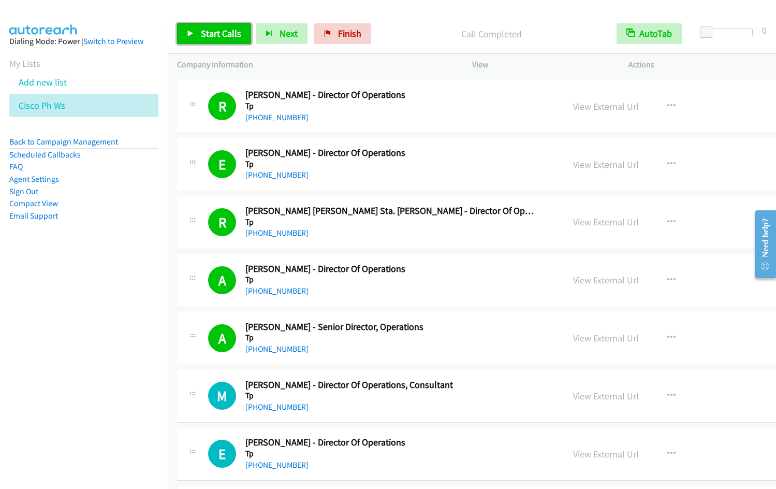
click at [203, 37] on span "Start Calls" at bounding box center [221, 33] width 40 height 12
click at [573, 336] on link "View External Url" at bounding box center [606, 338] width 66 height 12
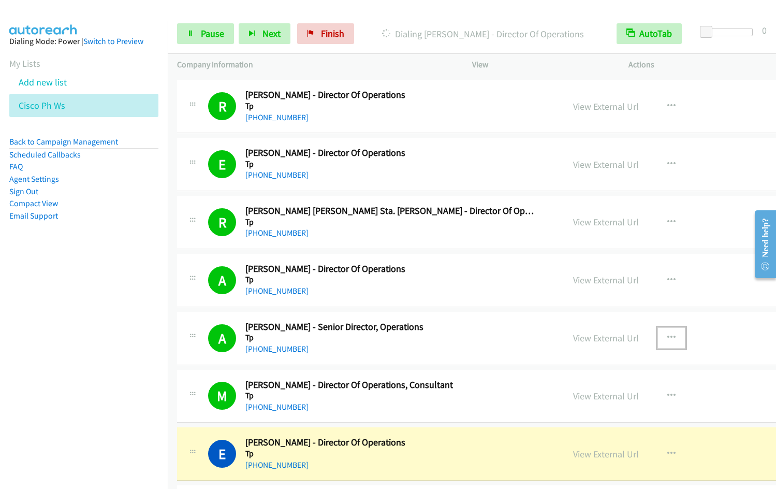
click at [668, 335] on icon "button" at bounding box center [672, 338] width 8 height 8
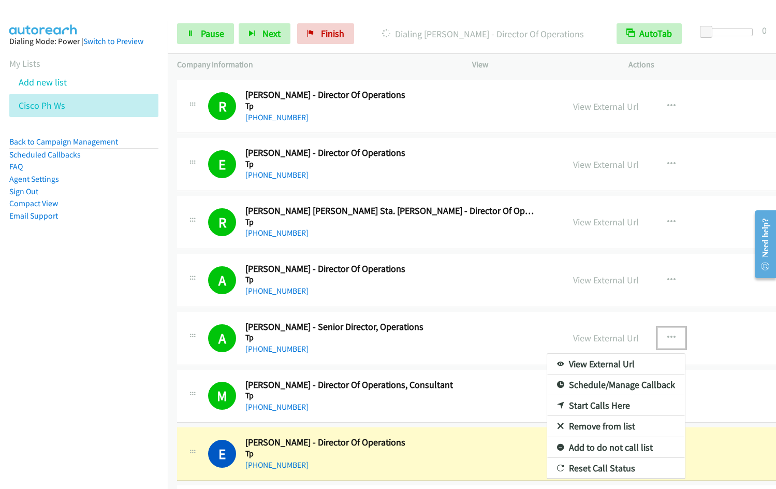
click at [547, 427] on link "Remove from list" at bounding box center [616, 426] width 138 height 21
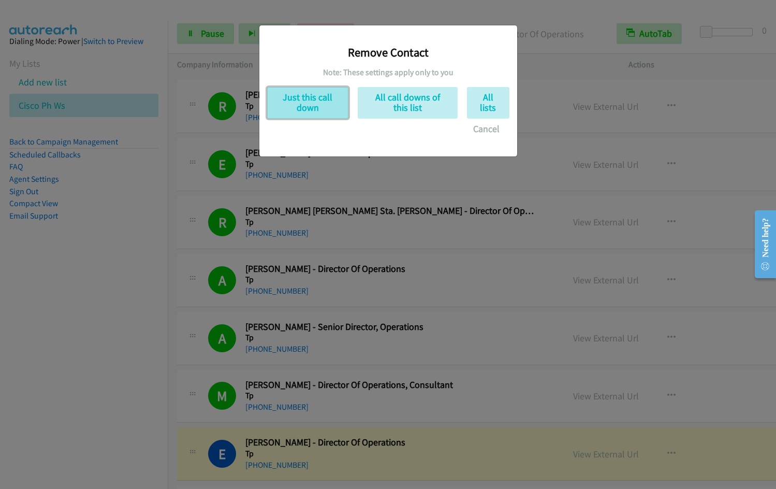
click at [309, 113] on button "Just this call down" at bounding box center [307, 103] width 81 height 32
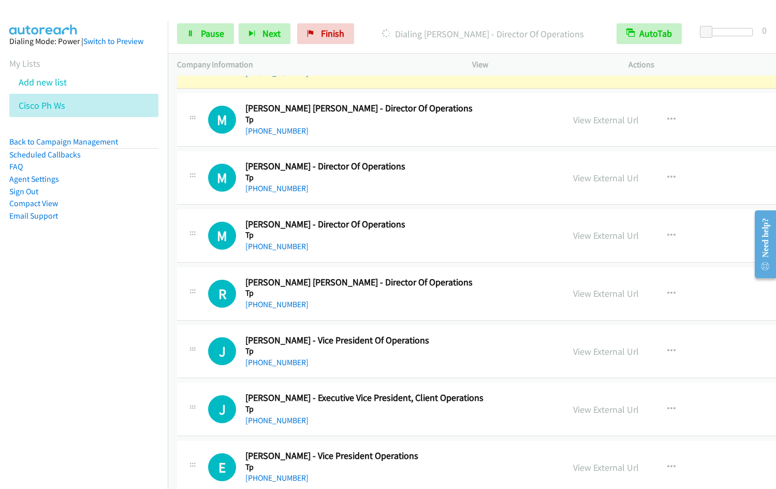
scroll to position [4653, 0]
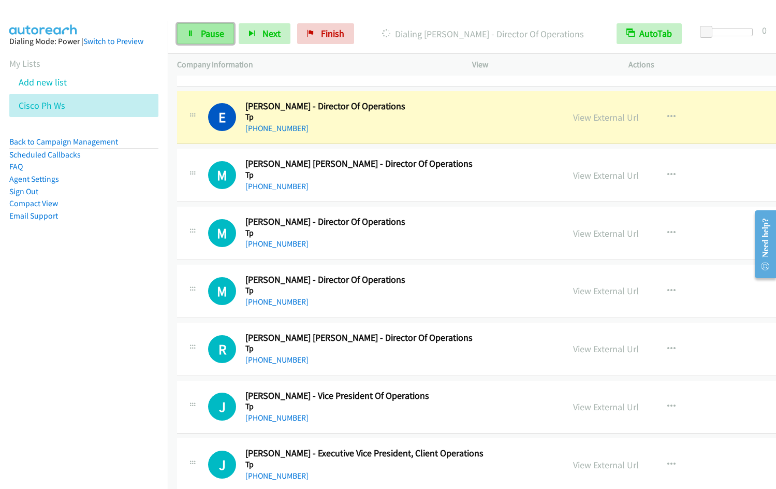
click at [188, 36] on icon at bounding box center [190, 34] width 7 height 7
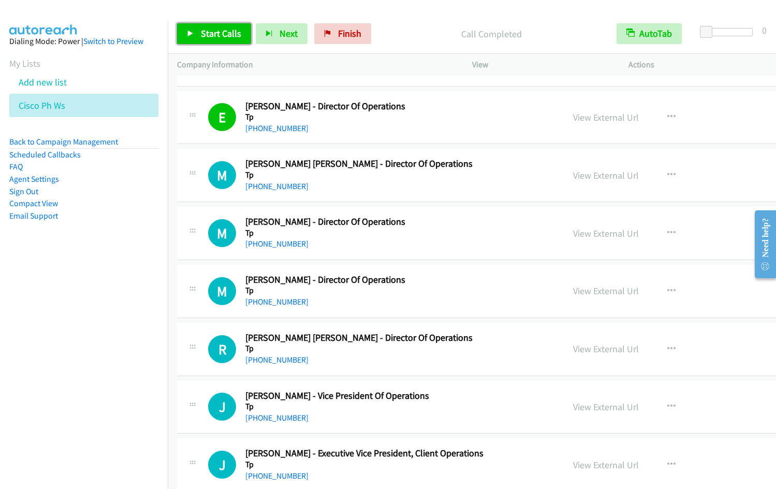
click at [211, 34] on span "Start Calls" at bounding box center [221, 33] width 40 height 12
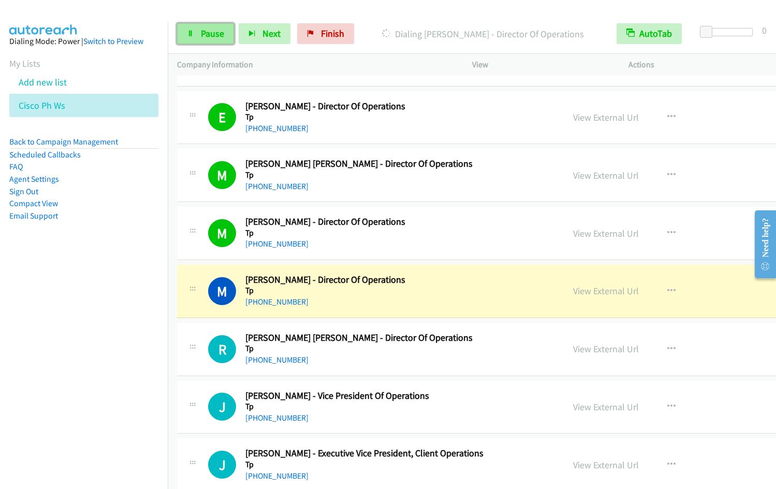
click at [191, 33] on icon at bounding box center [190, 34] width 7 height 7
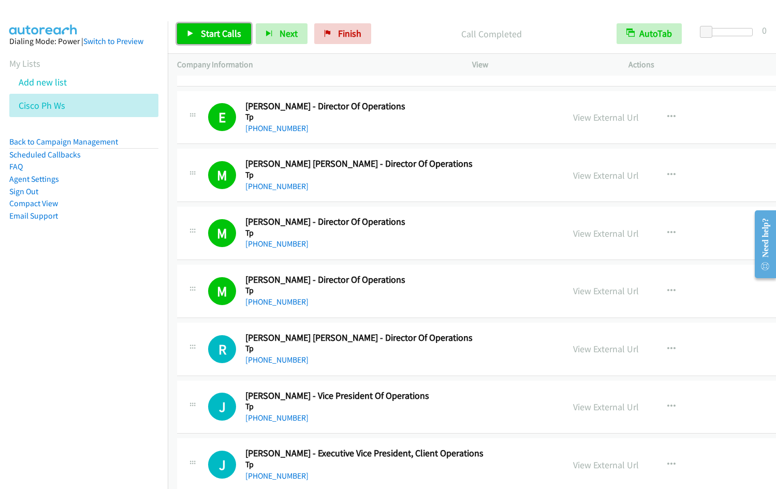
click at [211, 32] on span "Start Calls" at bounding box center [221, 33] width 40 height 12
click at [103, 353] on nav "Dialing Mode: Power | Switch to Preview My Lists Add new list Cisco Ph Ws Back …" at bounding box center [84, 265] width 168 height 489
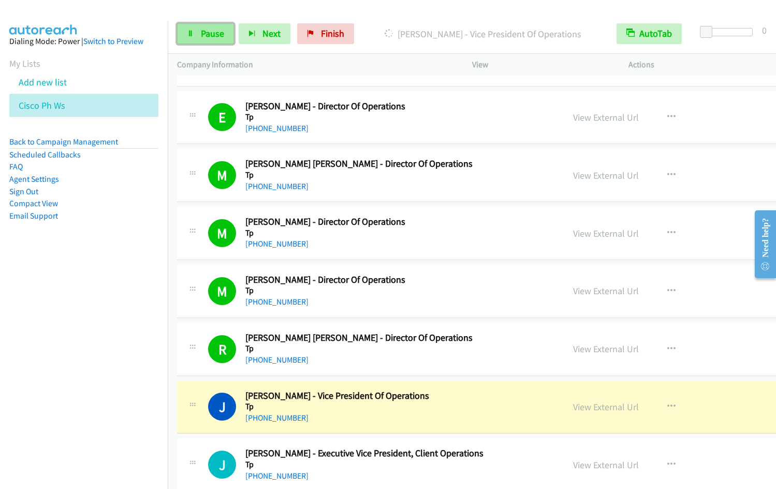
click at [213, 34] on span "Pause" at bounding box center [212, 33] width 23 height 12
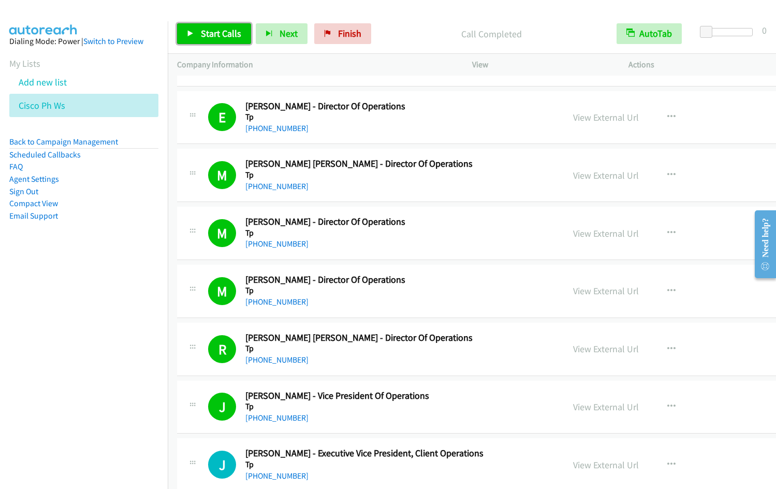
click at [193, 27] on link "Start Calls" at bounding box center [214, 33] width 74 height 21
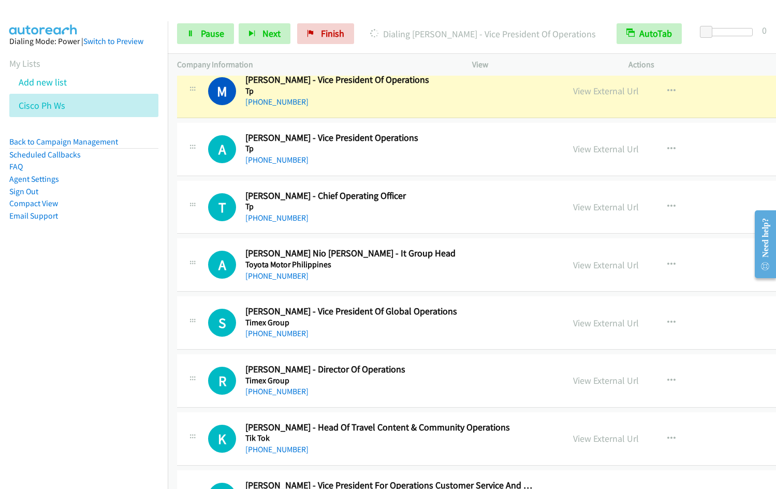
scroll to position [5107, 0]
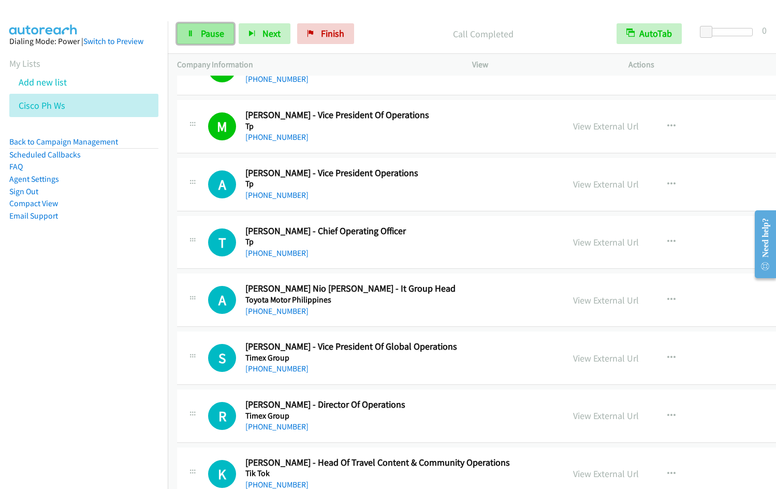
click at [199, 33] on link "Pause" at bounding box center [205, 33] width 57 height 21
